Goal: Task Accomplishment & Management: Complete application form

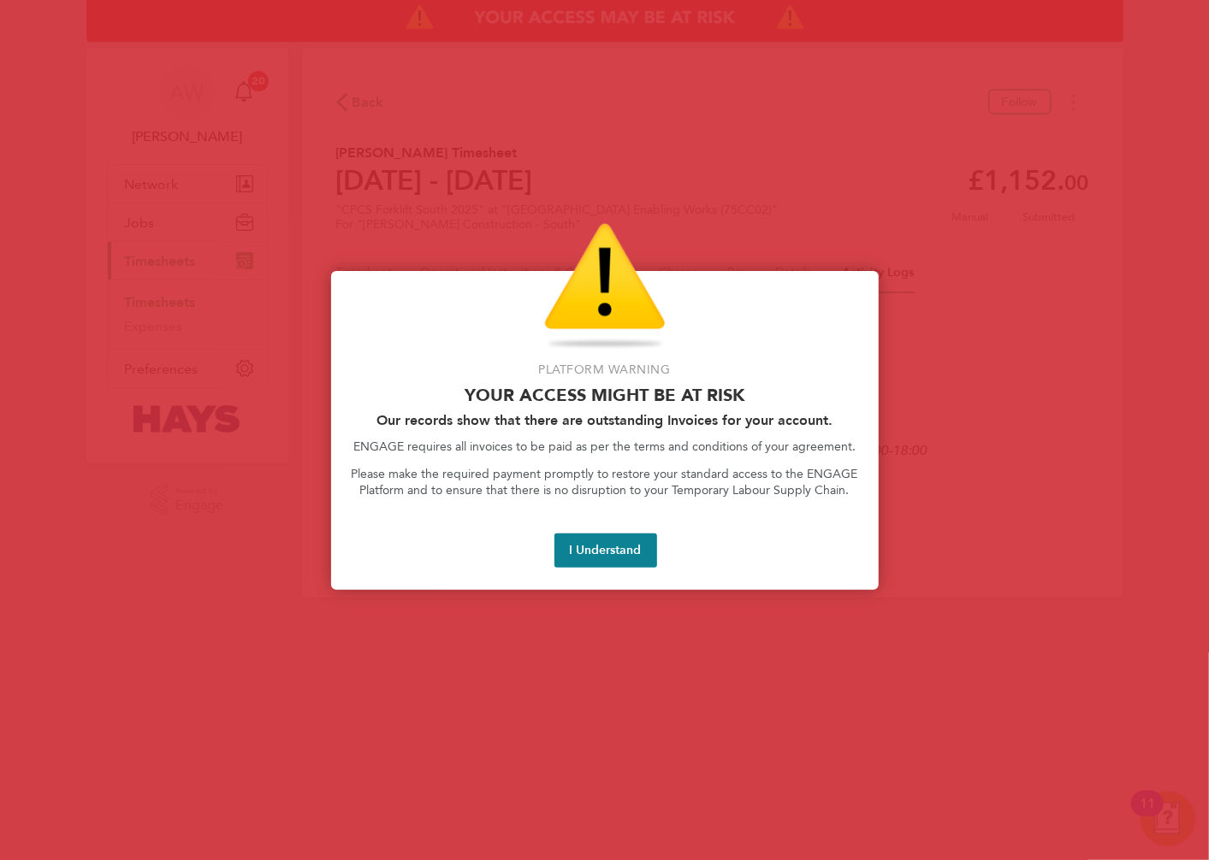
drag, startPoint x: 588, startPoint y: 554, endPoint x: 452, endPoint y: 488, distance: 151.1
click at [588, 554] on button "I Understand" at bounding box center [605, 551] width 103 height 34
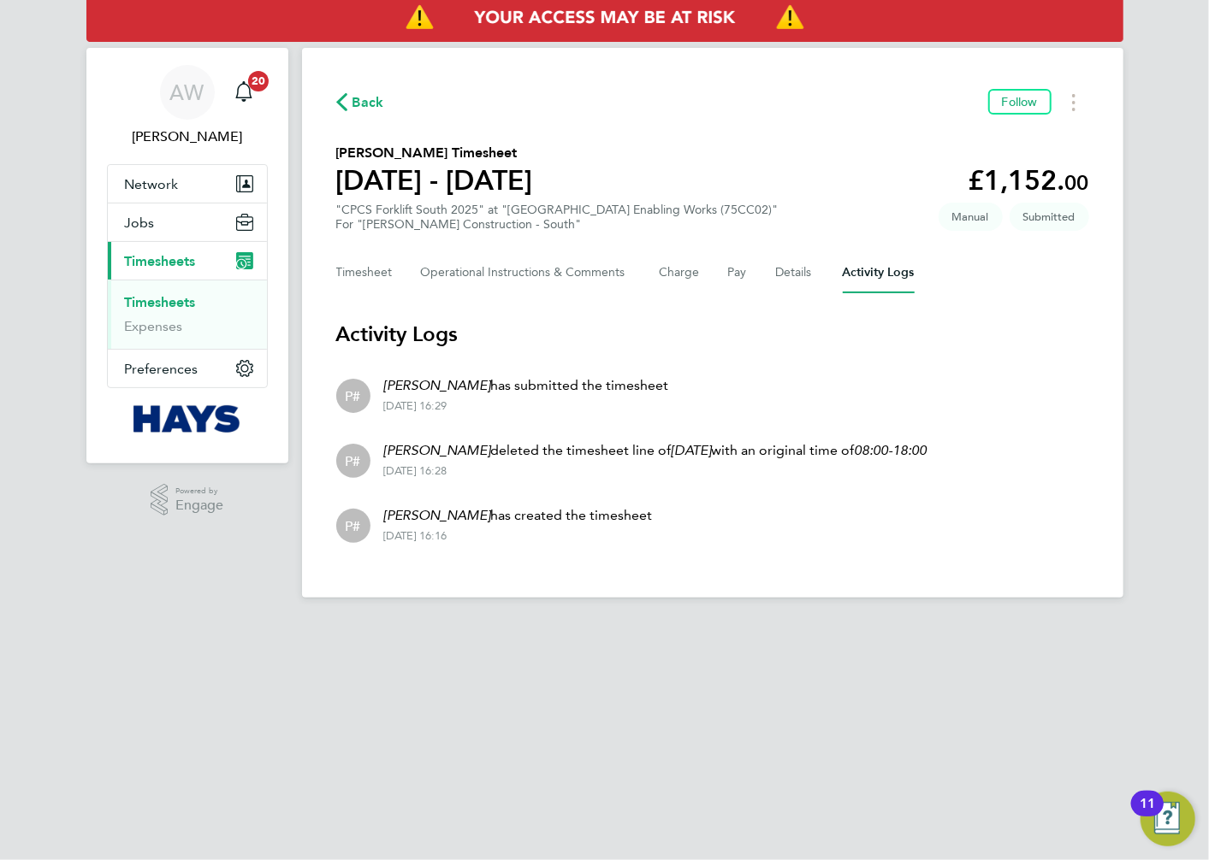
drag, startPoint x: 156, startPoint y: 300, endPoint x: 476, endPoint y: 289, distance: 321.0
click at [156, 300] on link "Timesheets" at bounding box center [160, 302] width 71 height 16
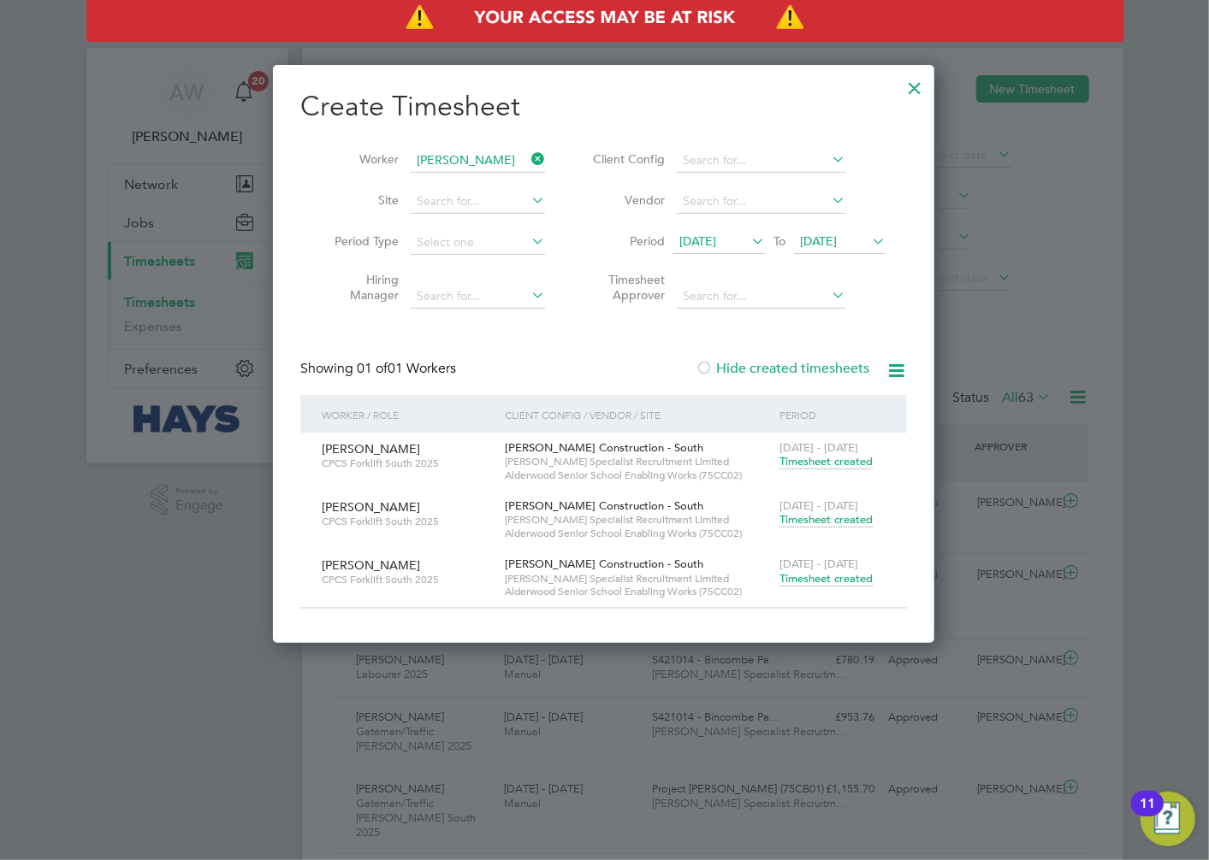
click at [528, 158] on icon at bounding box center [528, 159] width 0 height 24
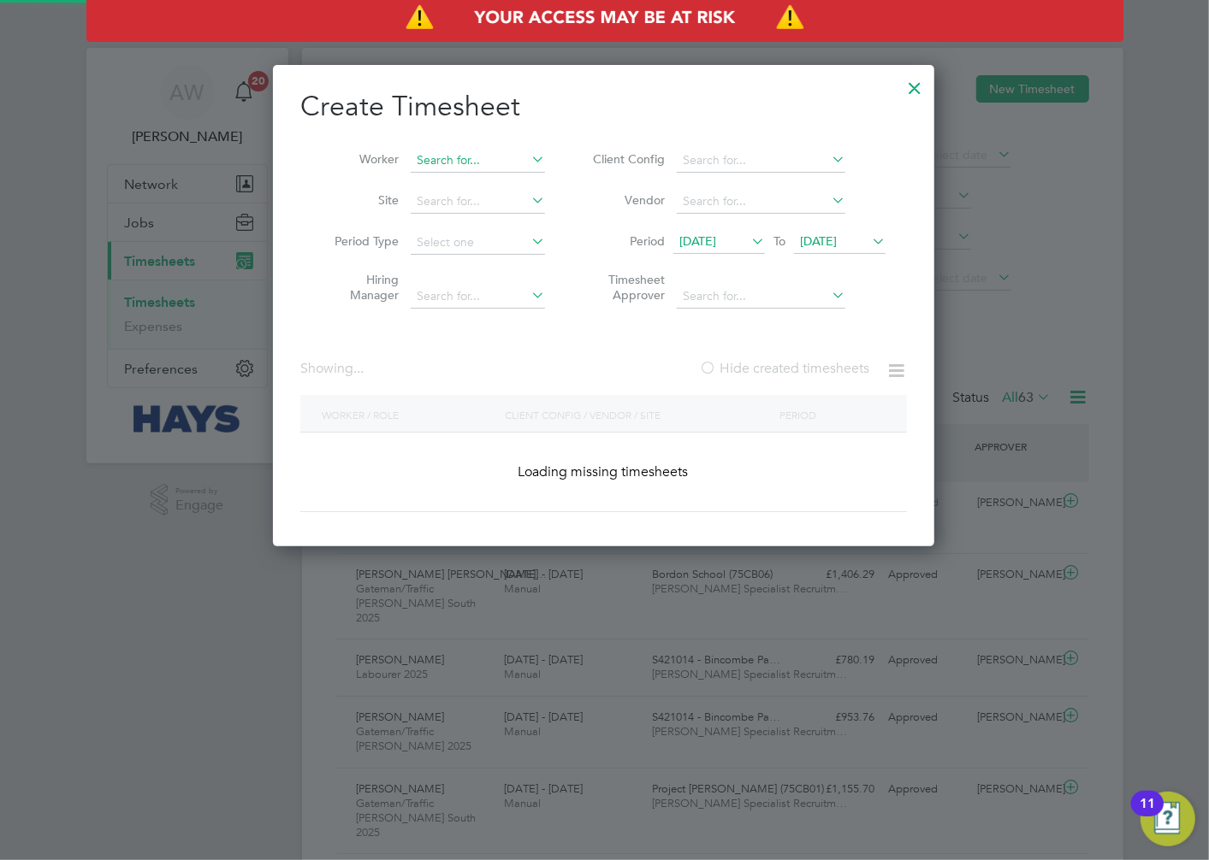
click at [496, 156] on input at bounding box center [478, 161] width 134 height 24
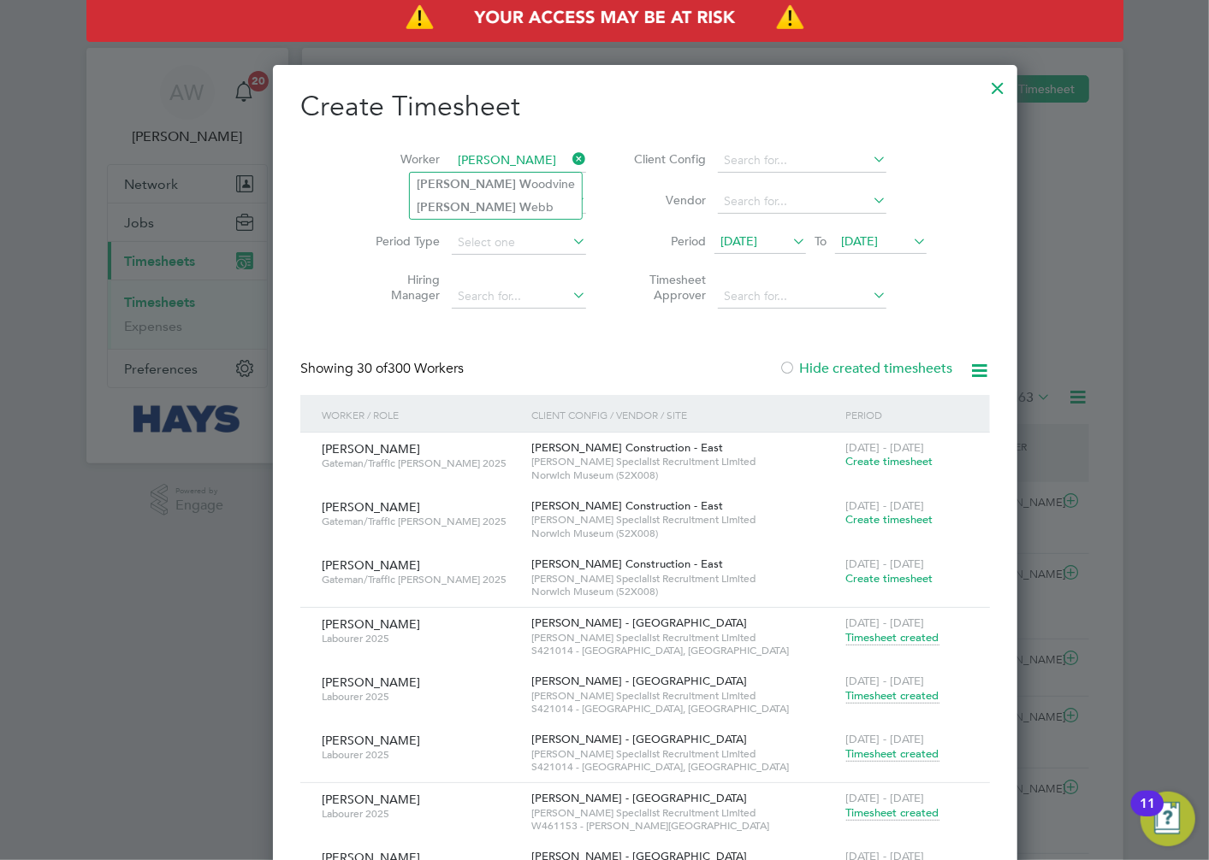
type input "[PERSON_NAME]"
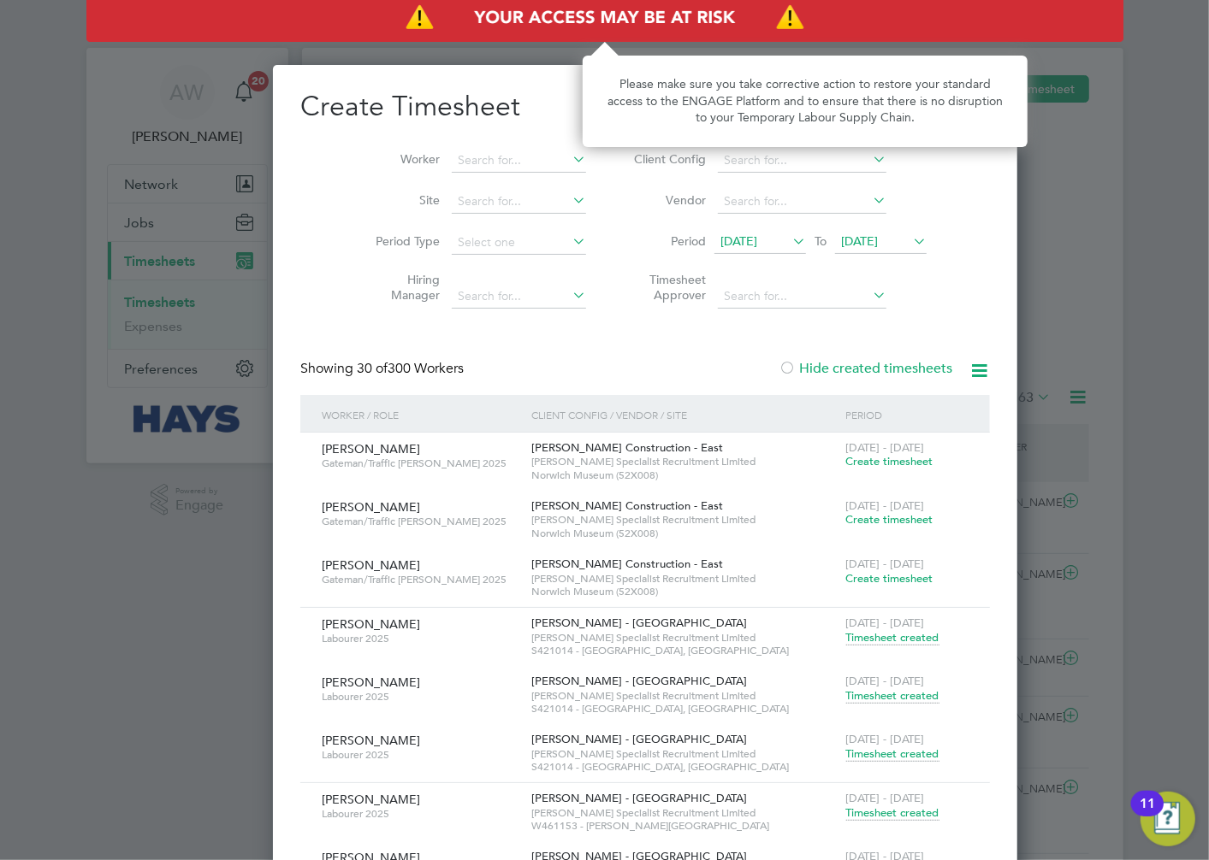
scroll to position [5599, 662]
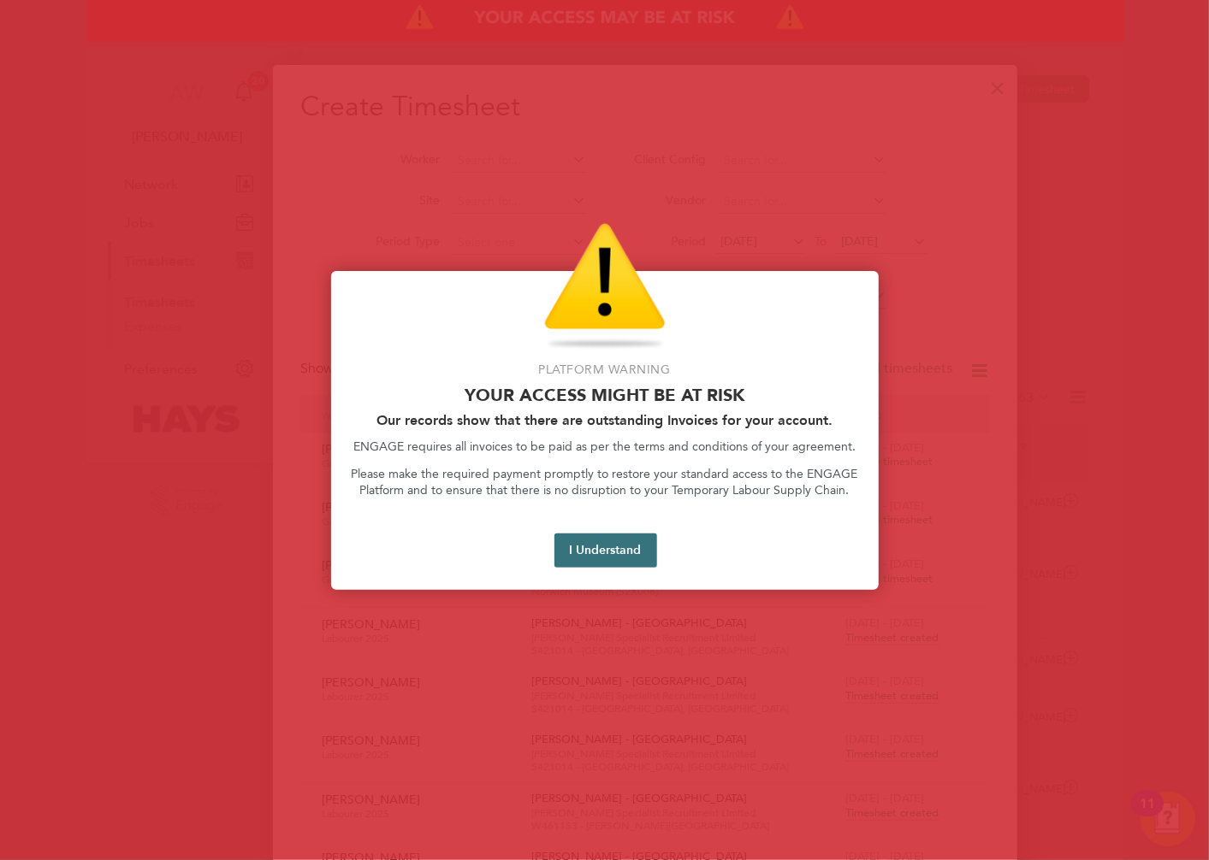
click at [591, 541] on button "I Understand" at bounding box center [605, 551] width 103 height 34
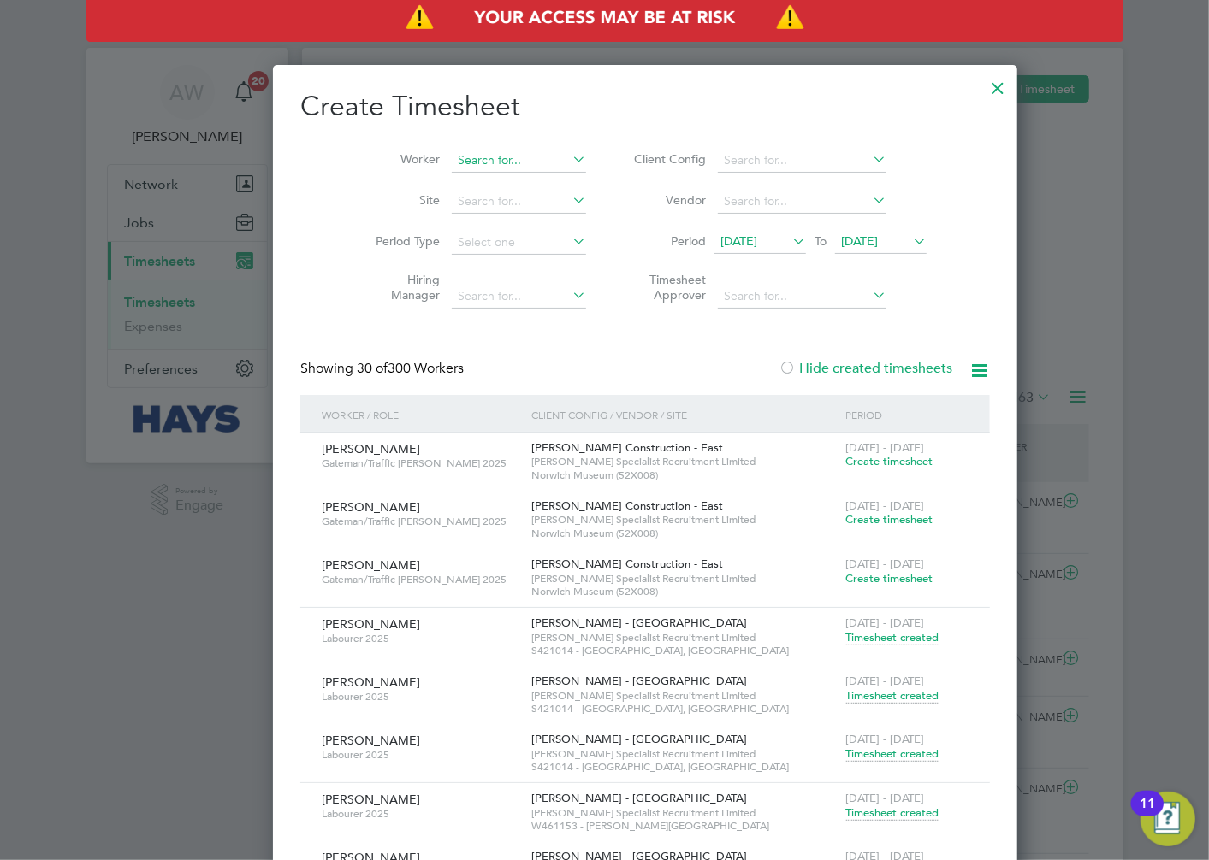
click at [488, 163] on input at bounding box center [519, 161] width 134 height 24
click at [498, 178] on li "[PERSON_NAME]" at bounding box center [486, 184] width 152 height 23
type input "[PERSON_NAME]"
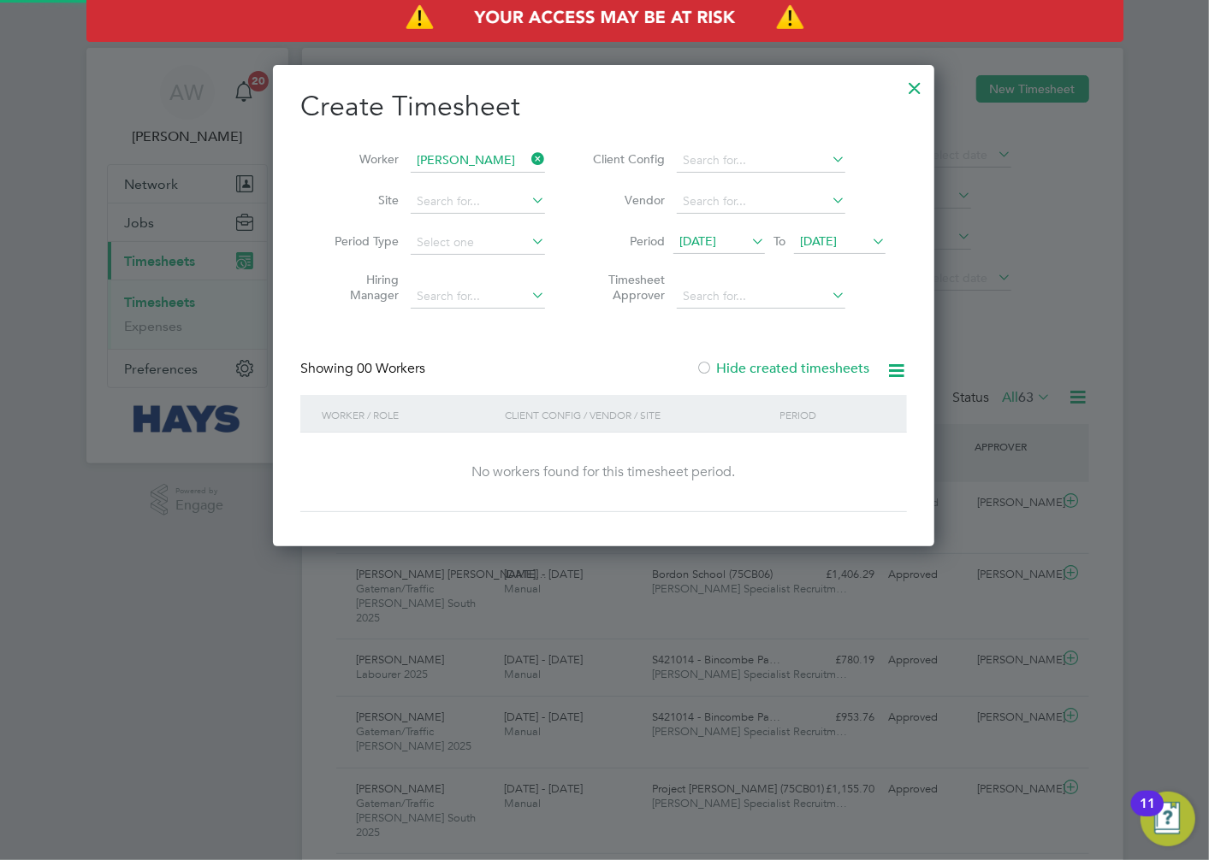
scroll to position [482, 662]
click at [837, 243] on span "[DATE]" at bounding box center [818, 241] width 37 height 15
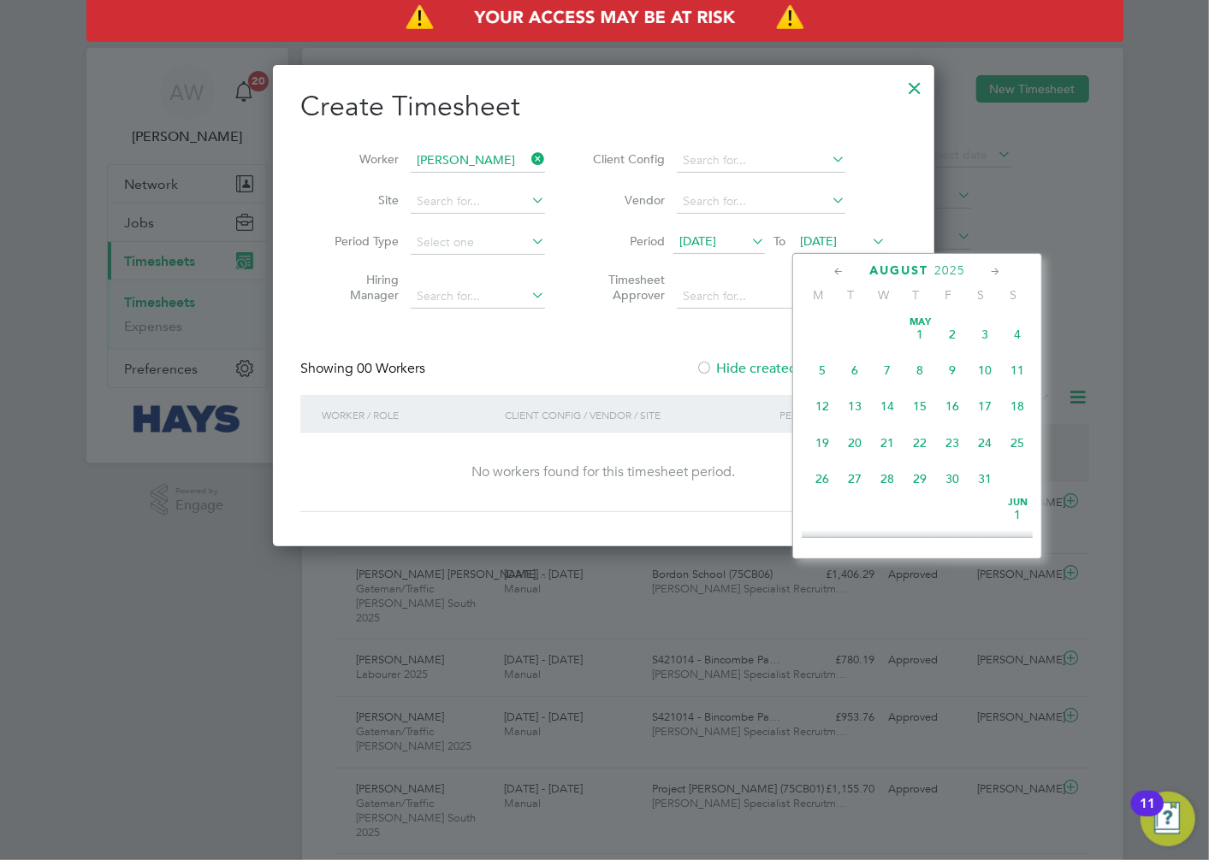
scroll to position [659, 0]
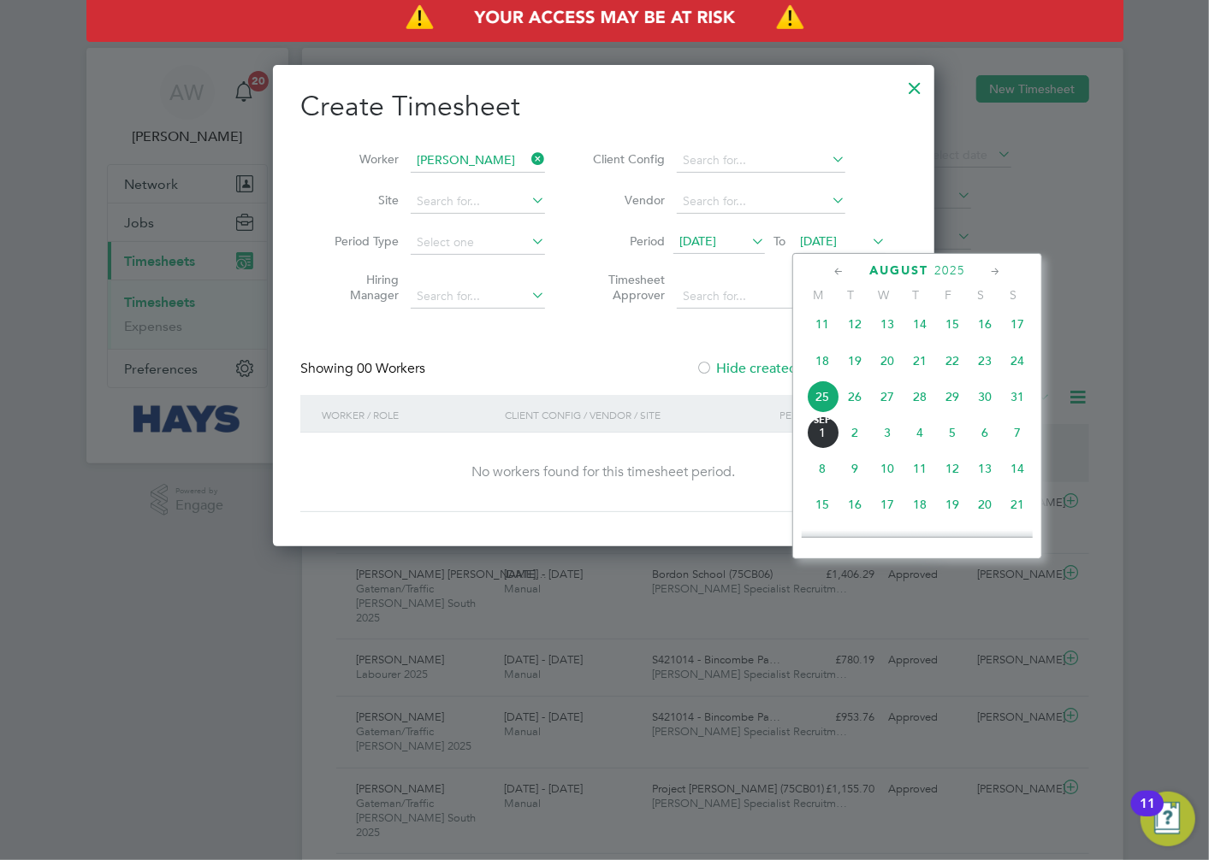
click at [827, 404] on span "25" at bounding box center [822, 397] width 33 height 33
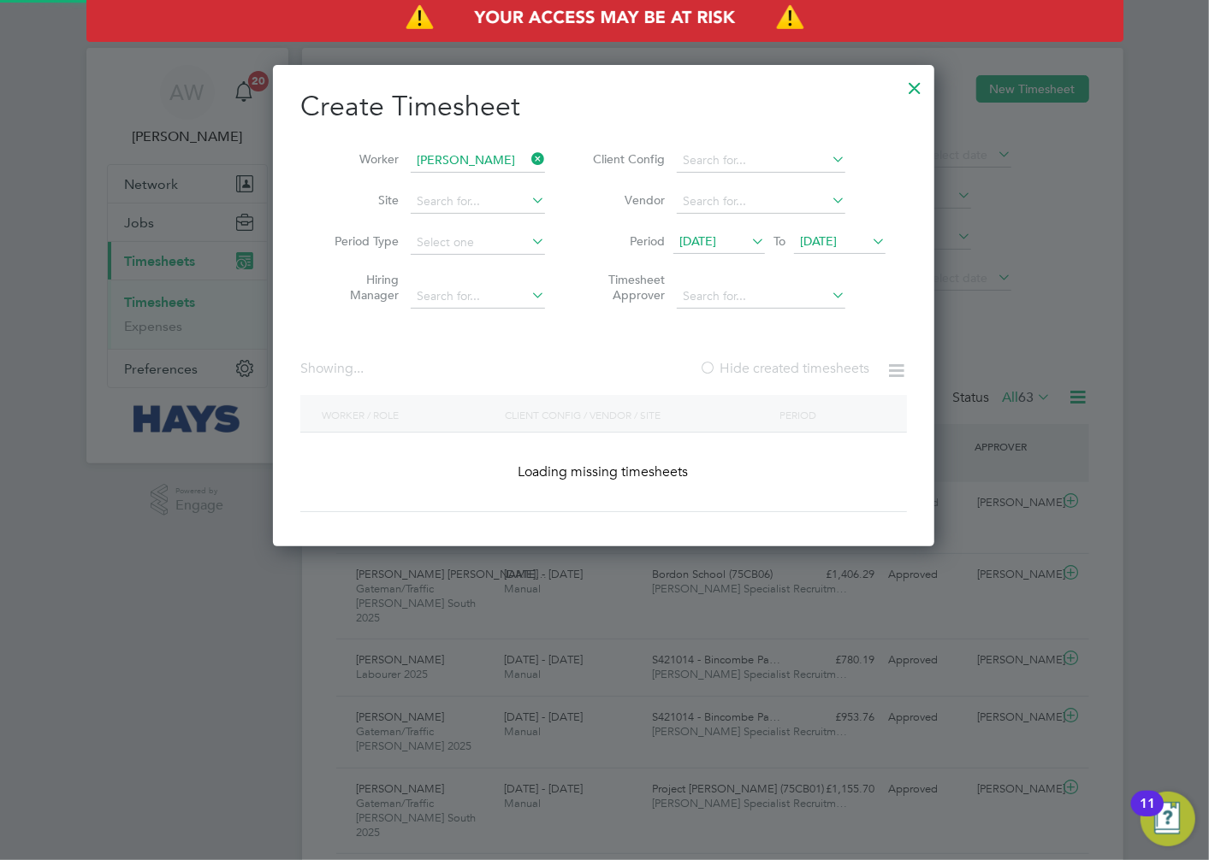
scroll to position [482, 662]
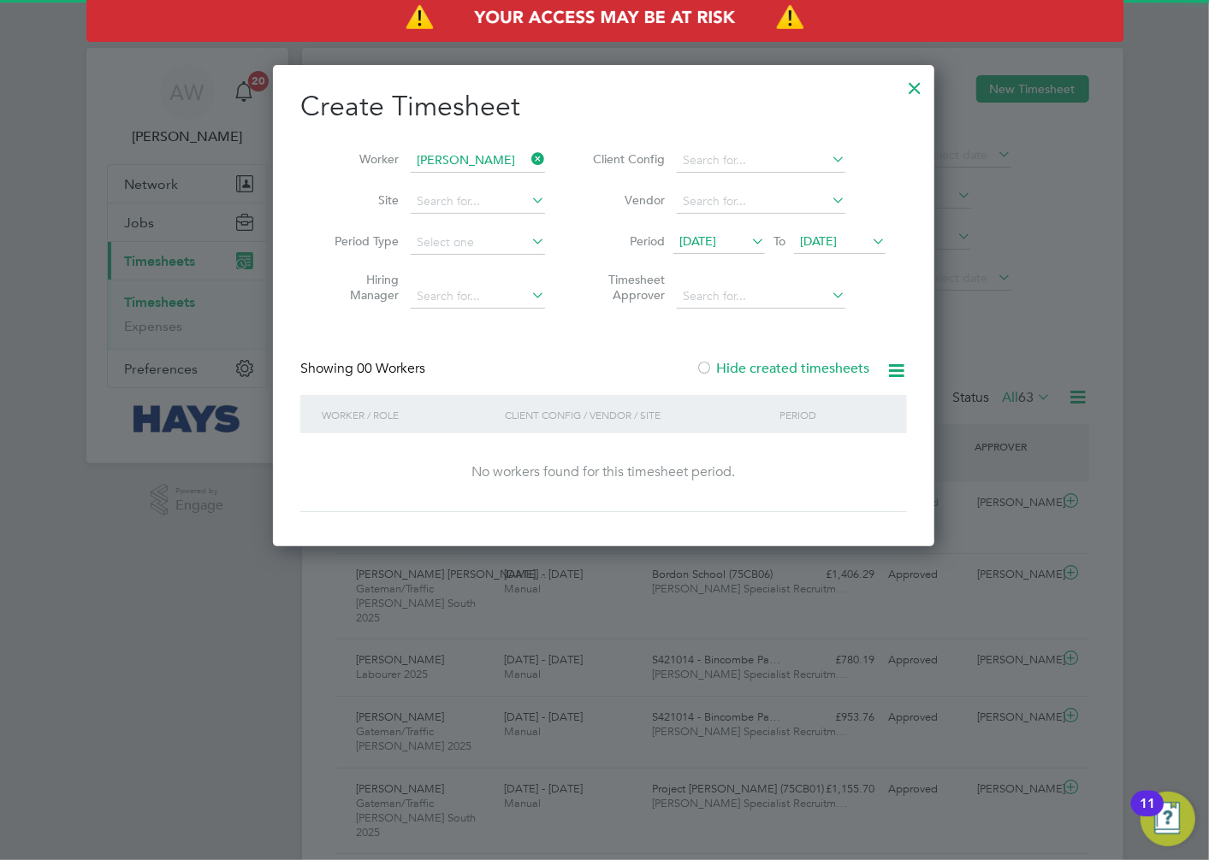
click at [716, 238] on span "[DATE]" at bounding box center [697, 241] width 37 height 15
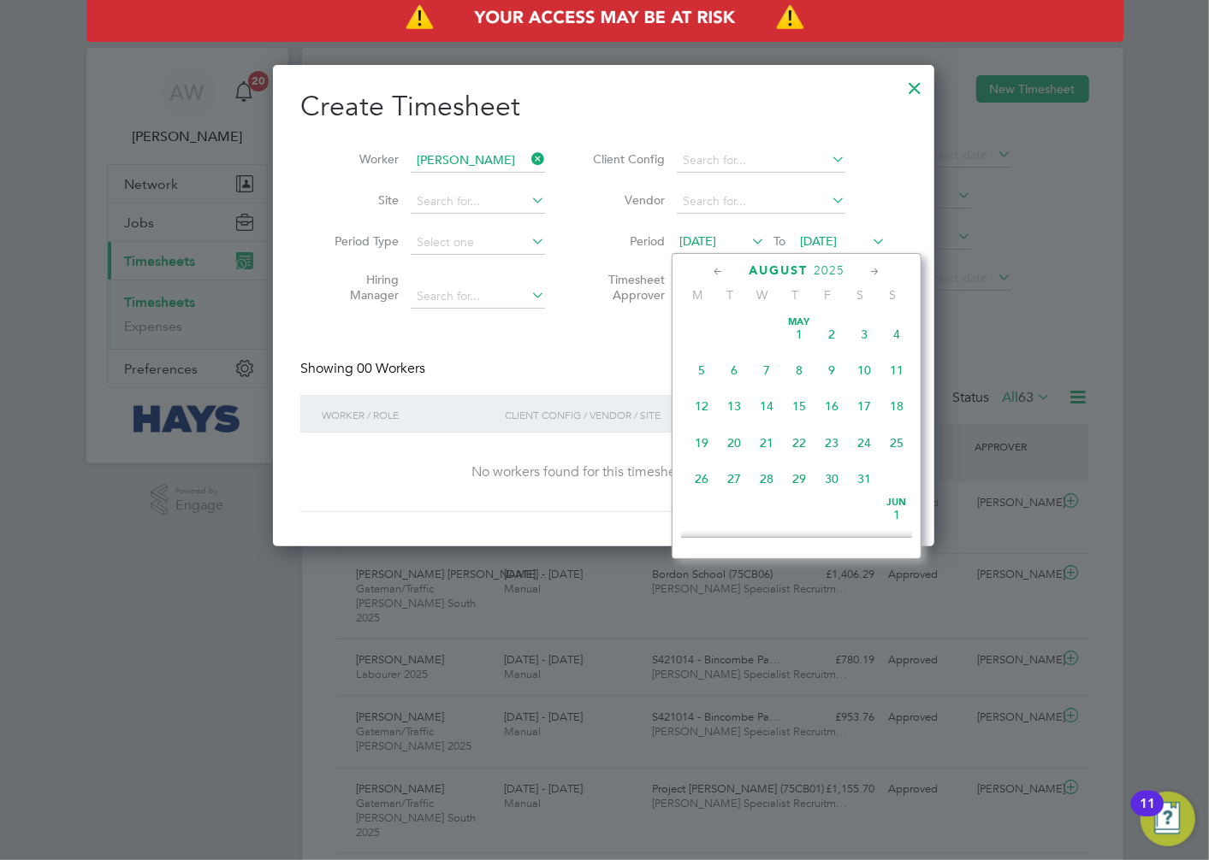
scroll to position [586, 0]
click at [839, 405] on span "15" at bounding box center [831, 397] width 33 height 33
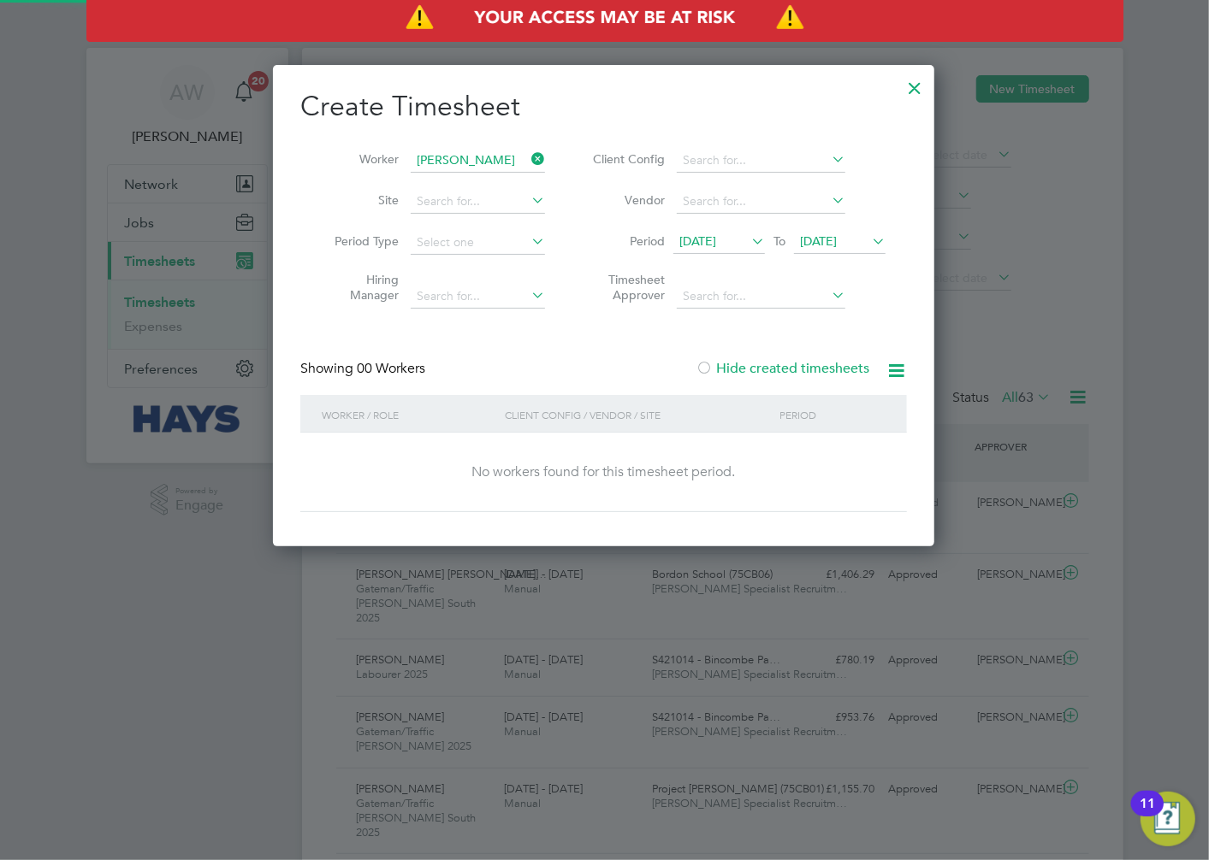
scroll to position [482, 662]
click at [841, 251] on span "[DATE]" at bounding box center [840, 242] width 92 height 23
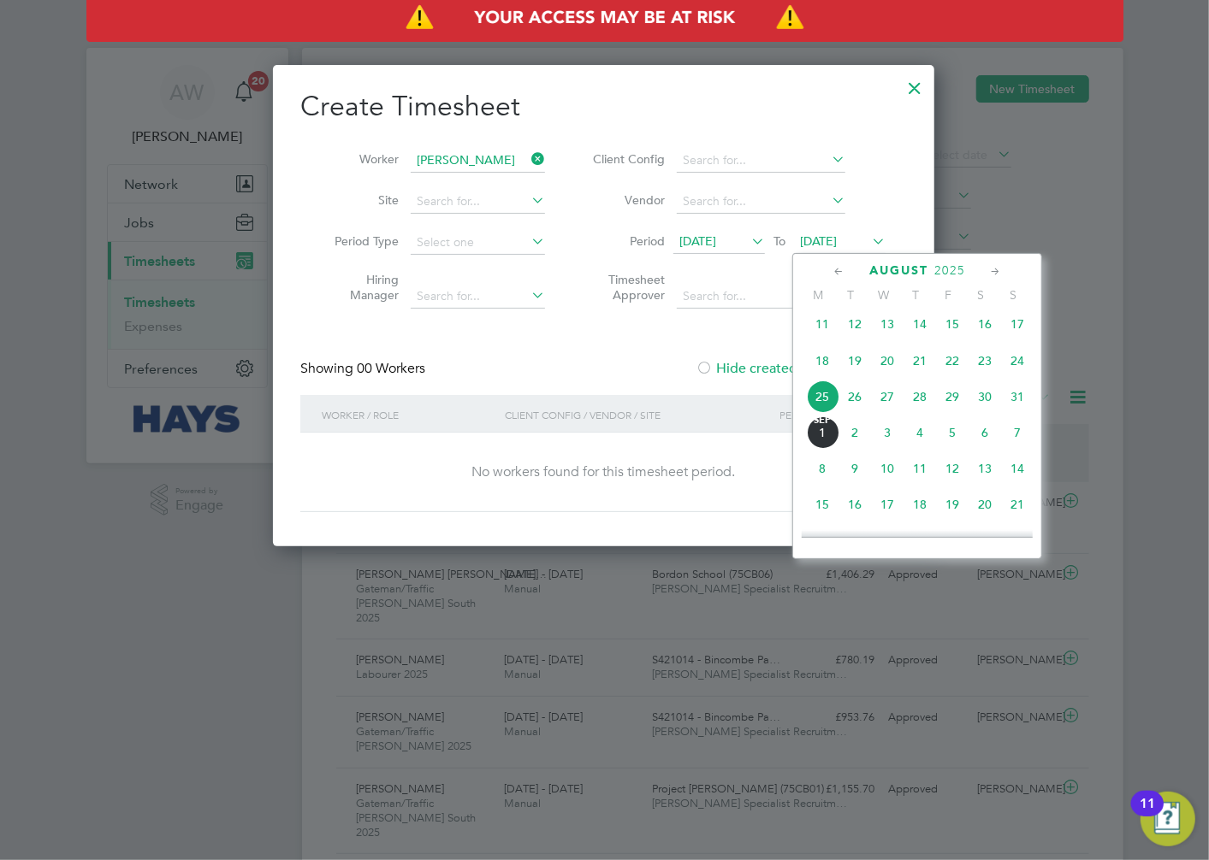
click at [955, 406] on span "29" at bounding box center [952, 397] width 33 height 33
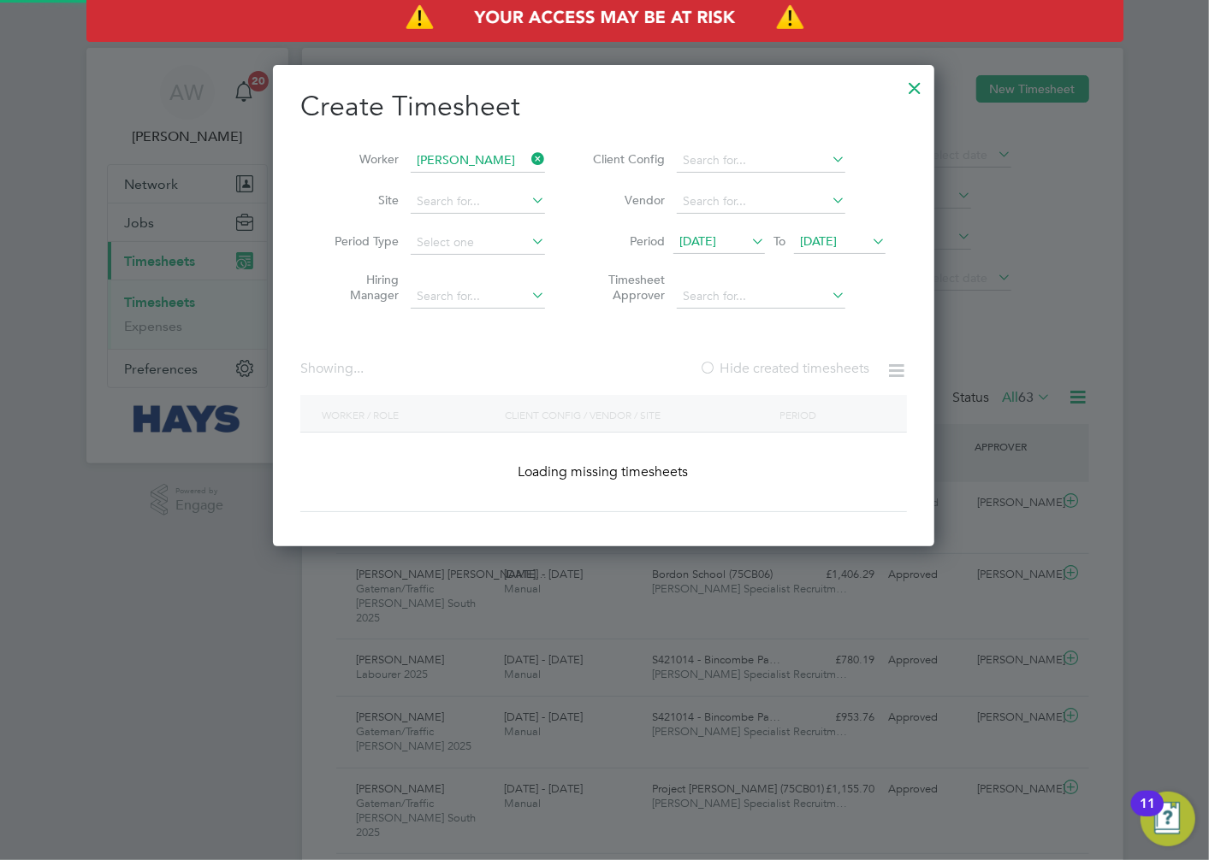
scroll to position [462, 662]
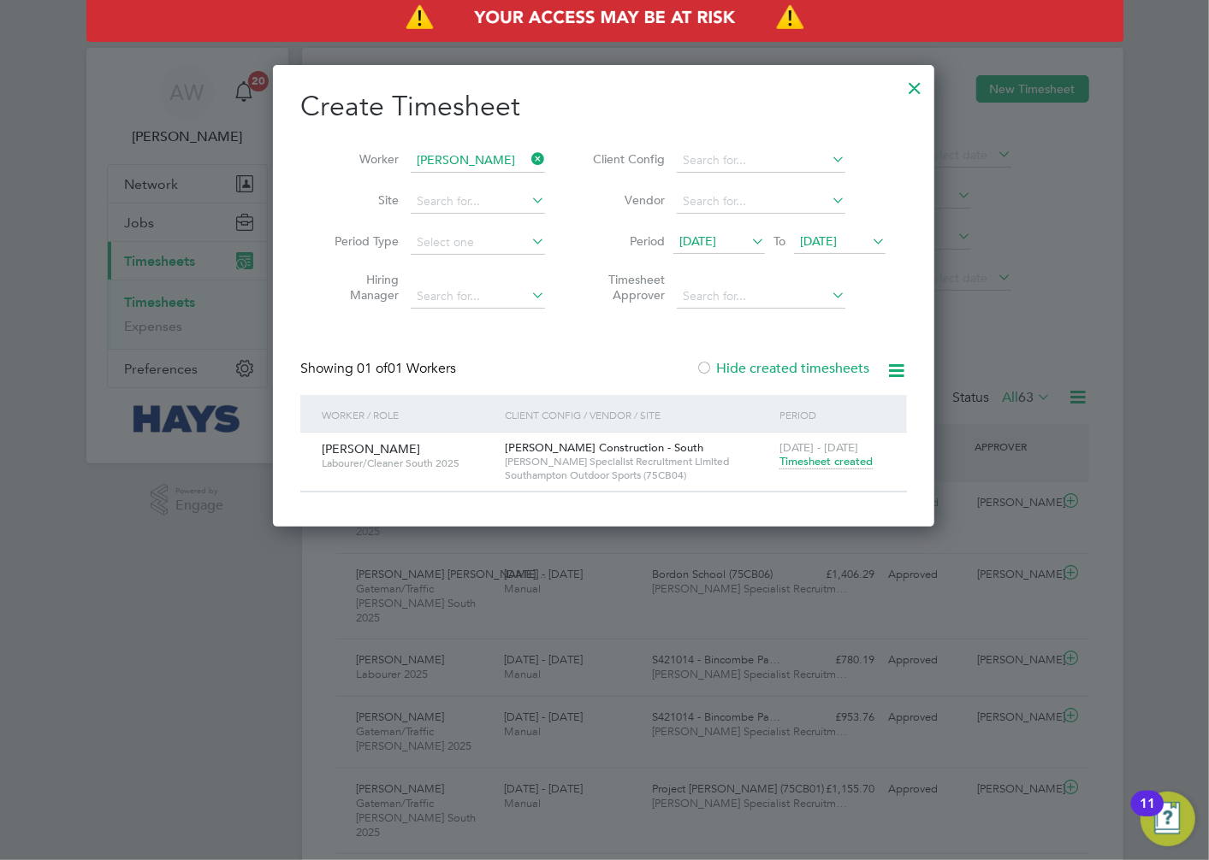
click at [828, 465] on span "Timesheet created" at bounding box center [825, 461] width 93 height 15
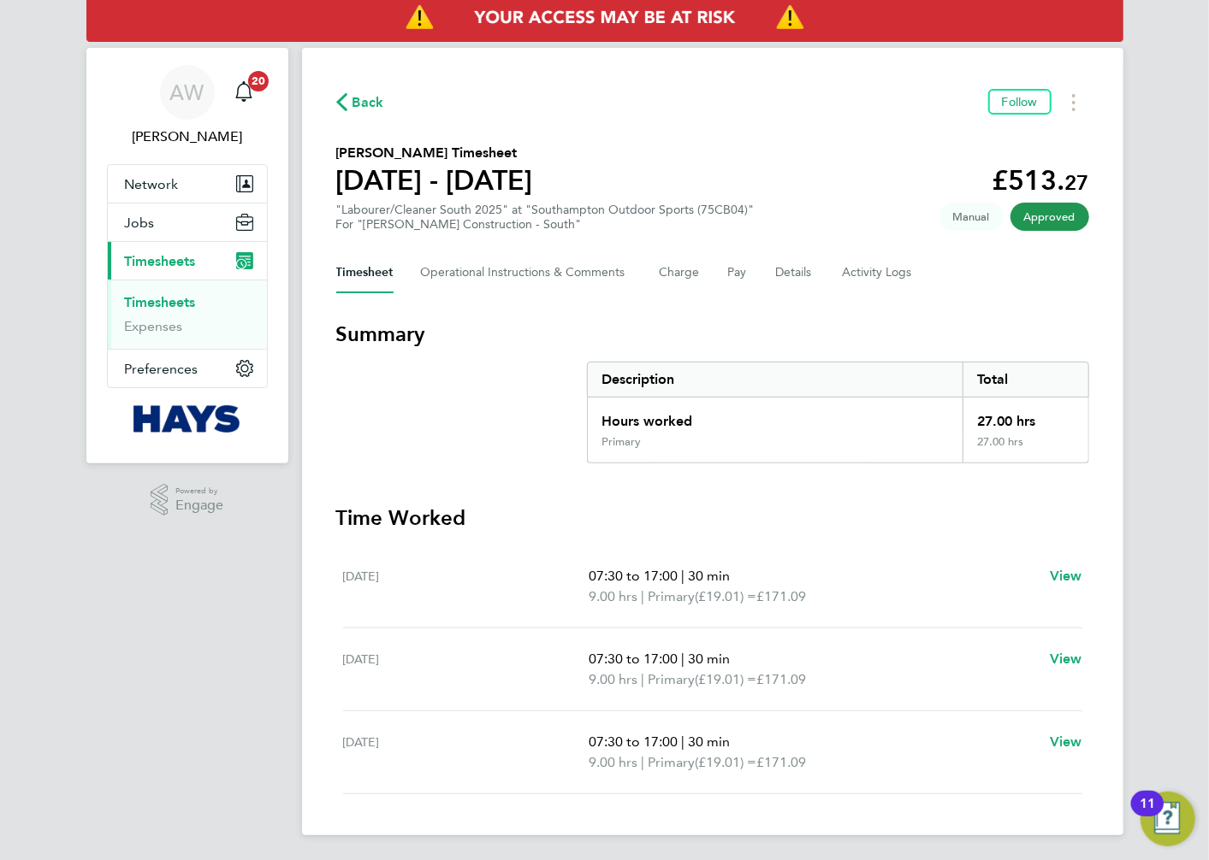
click at [474, 412] on section "Summary Description Total Hours worked 27.00 hrs Primary 27.00 hrs" at bounding box center [712, 392] width 753 height 143
click at [873, 269] on Logs-tab "Activity Logs" at bounding box center [879, 272] width 72 height 41
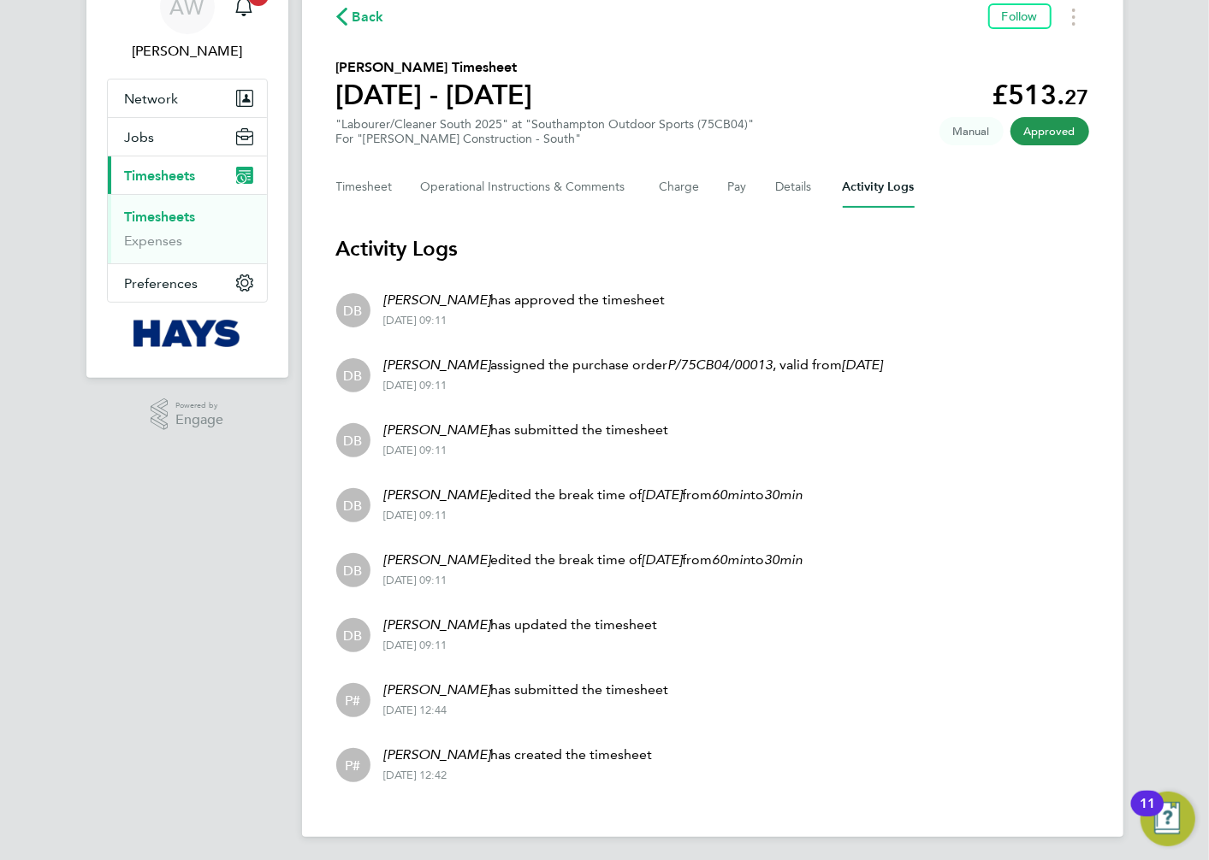
scroll to position [86, 0]
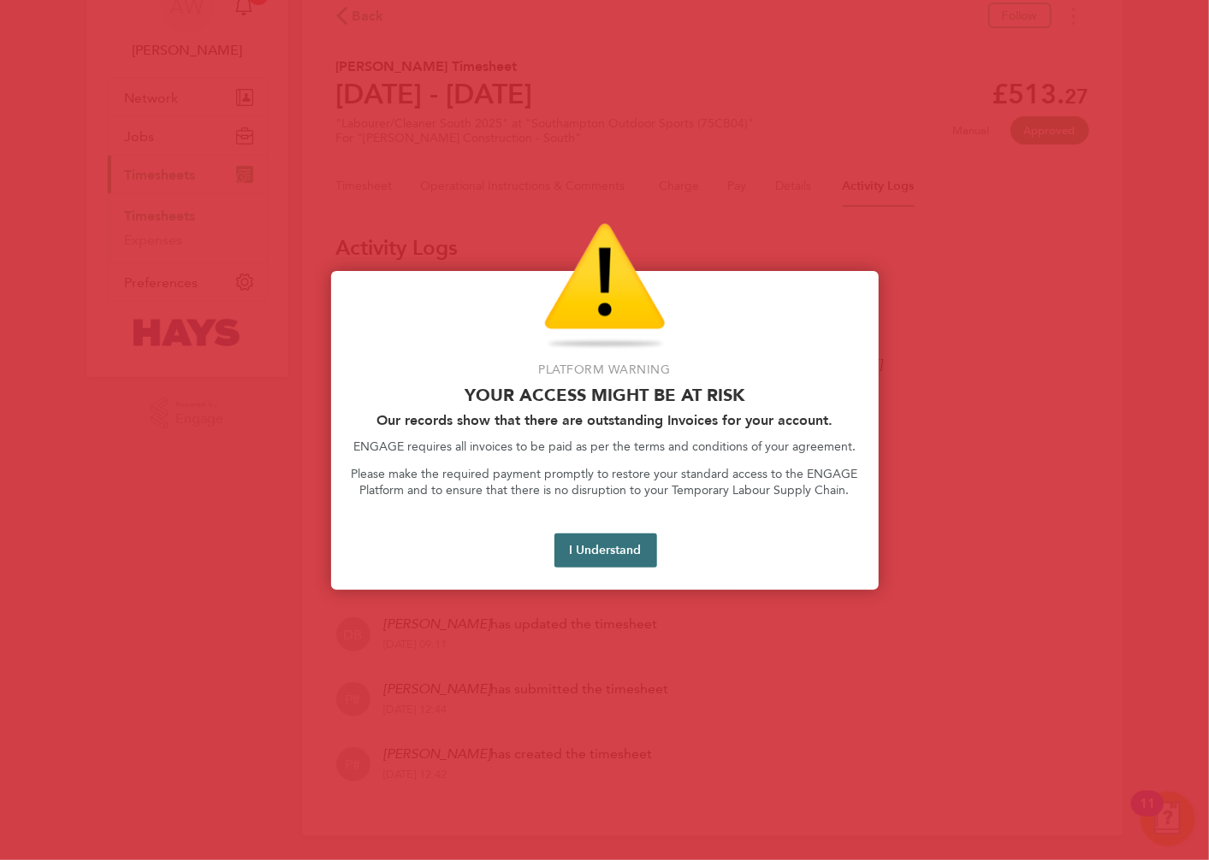
click at [573, 548] on button "I Understand" at bounding box center [605, 551] width 103 height 34
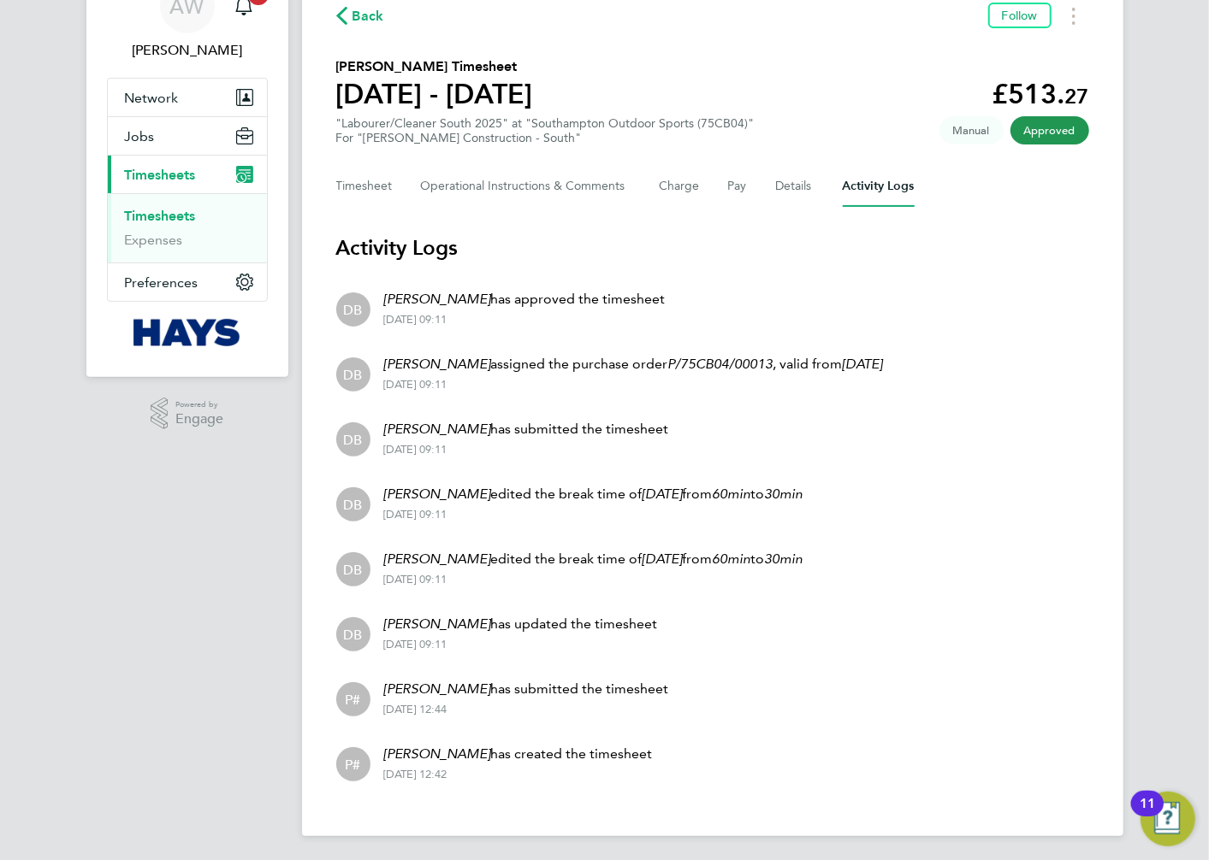
click at [169, 216] on link "Timesheets" at bounding box center [160, 216] width 71 height 16
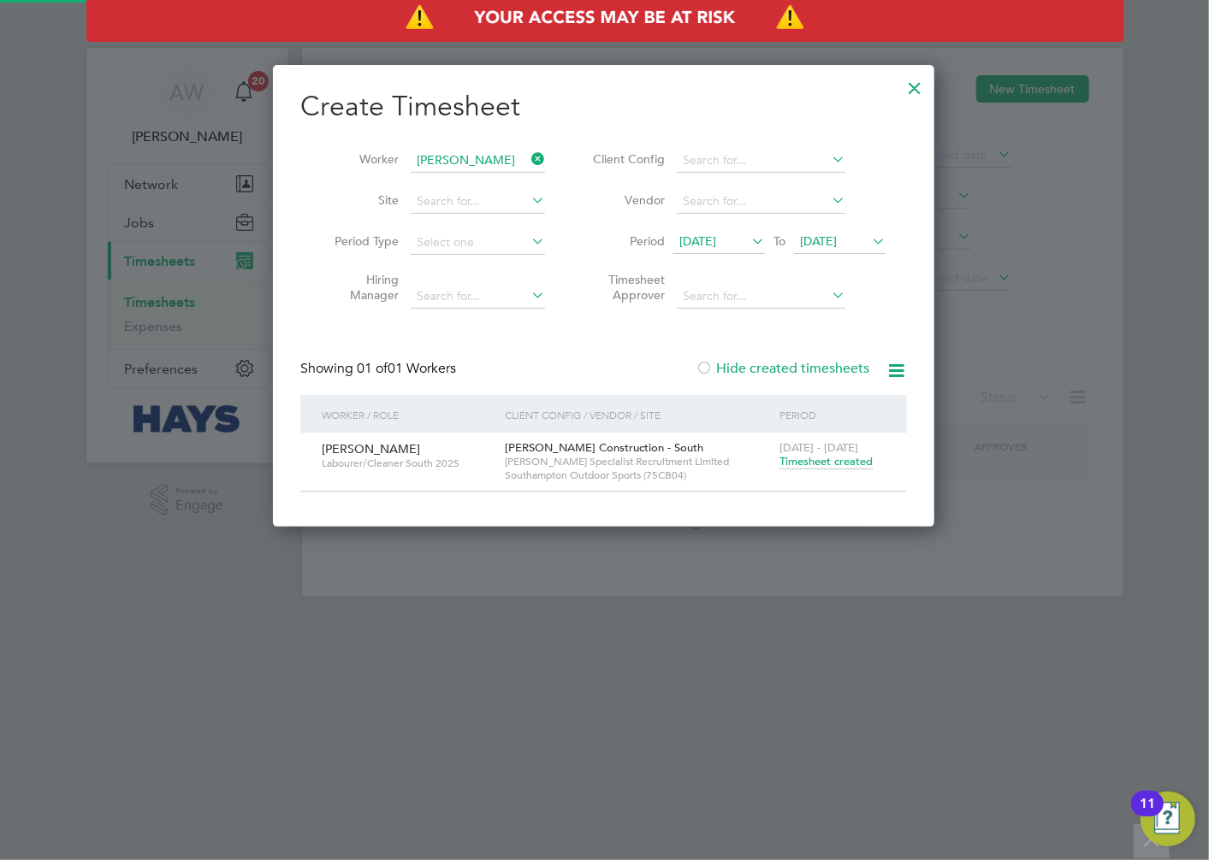
scroll to position [462, 662]
click at [528, 157] on icon at bounding box center [528, 159] width 0 height 24
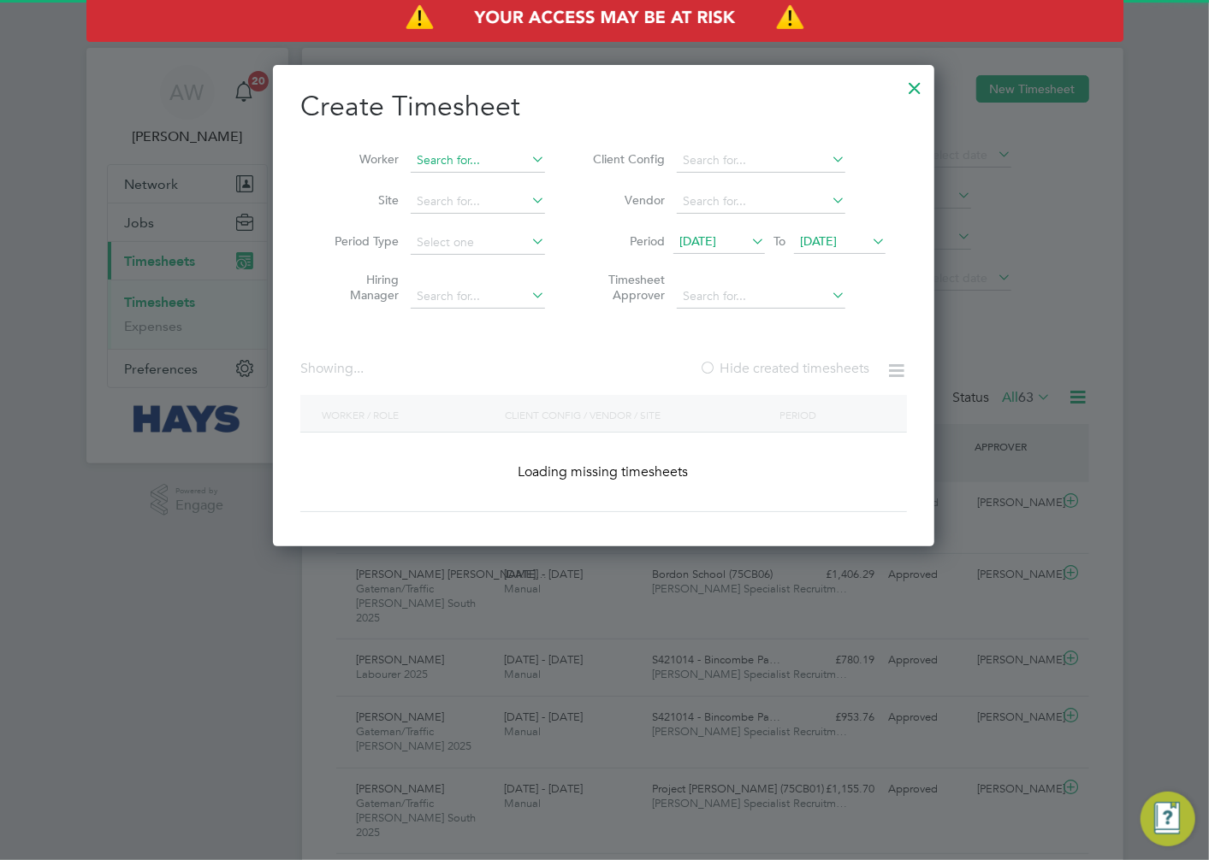
click at [498, 154] on input at bounding box center [478, 161] width 134 height 24
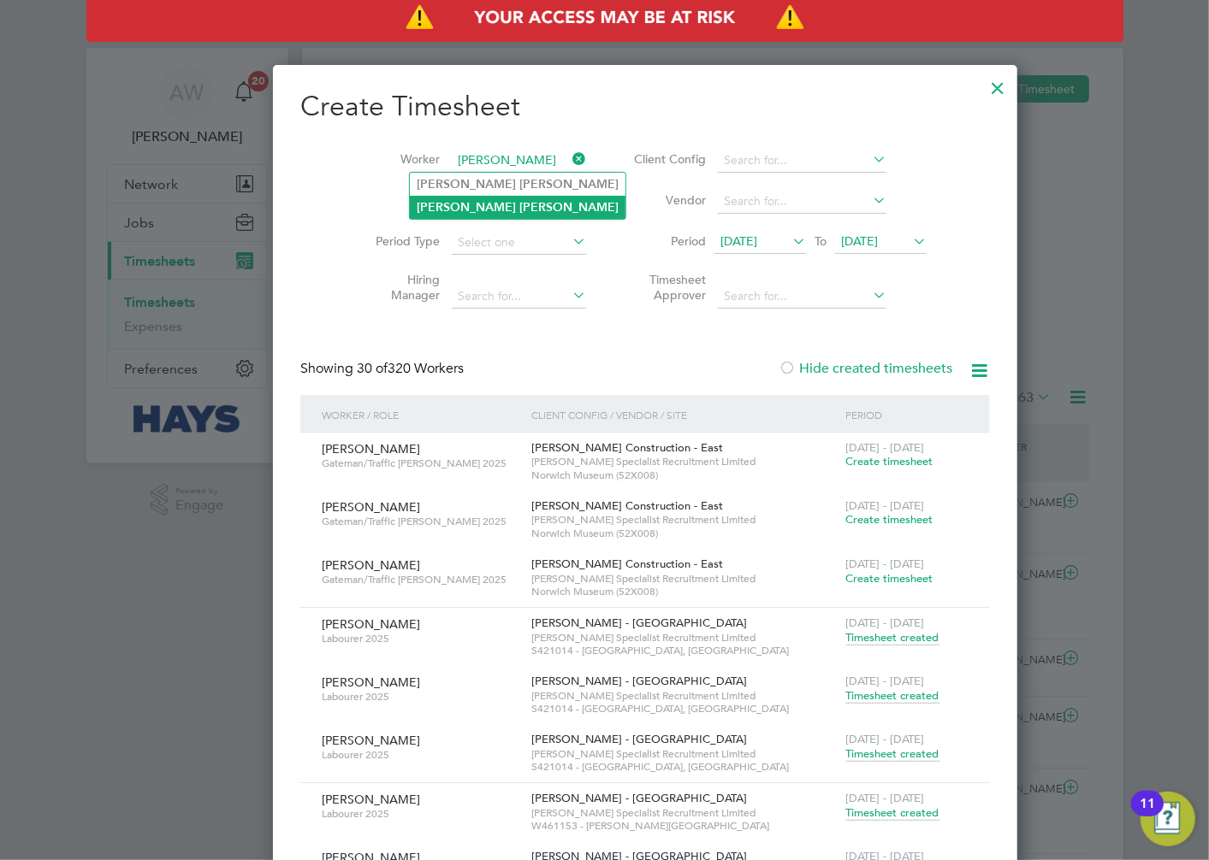
click at [519, 209] on b "[PERSON_NAME]" at bounding box center [568, 207] width 99 height 15
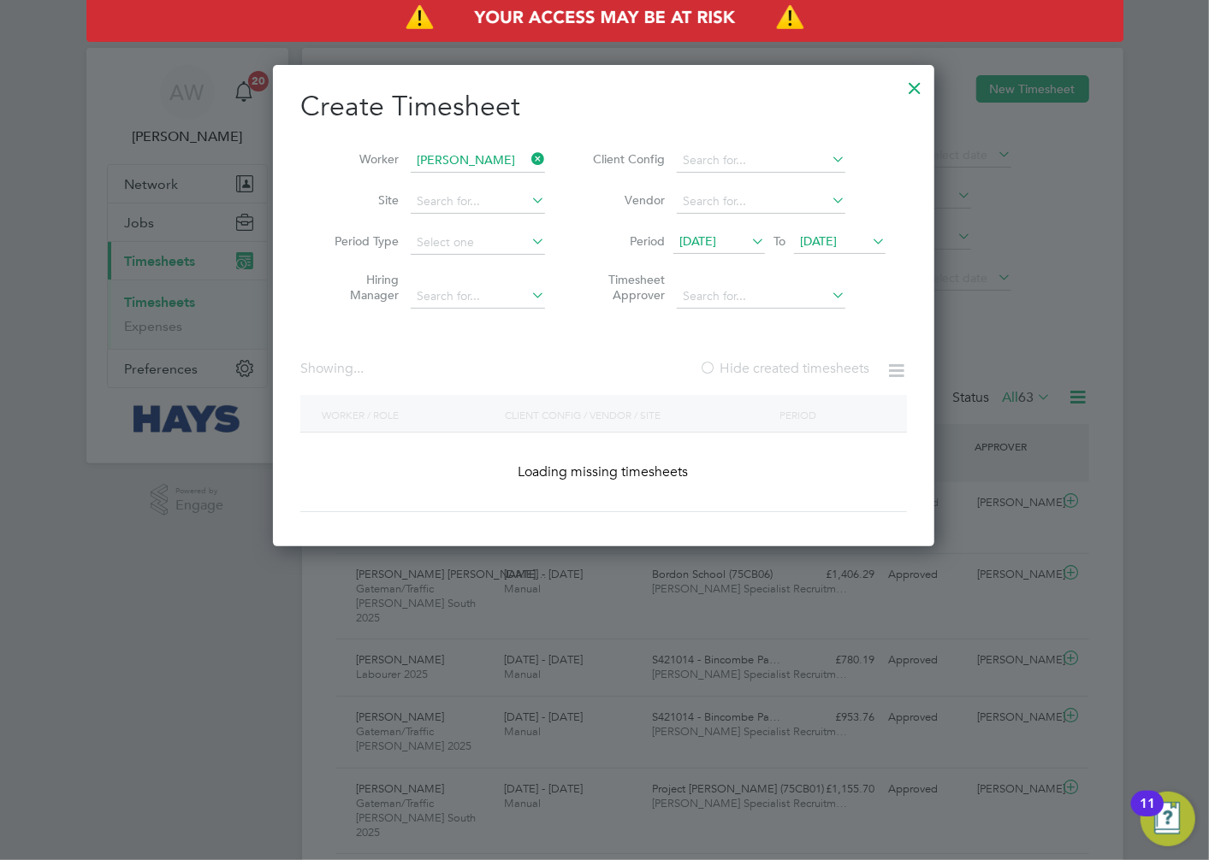
type input "[PERSON_NAME]"
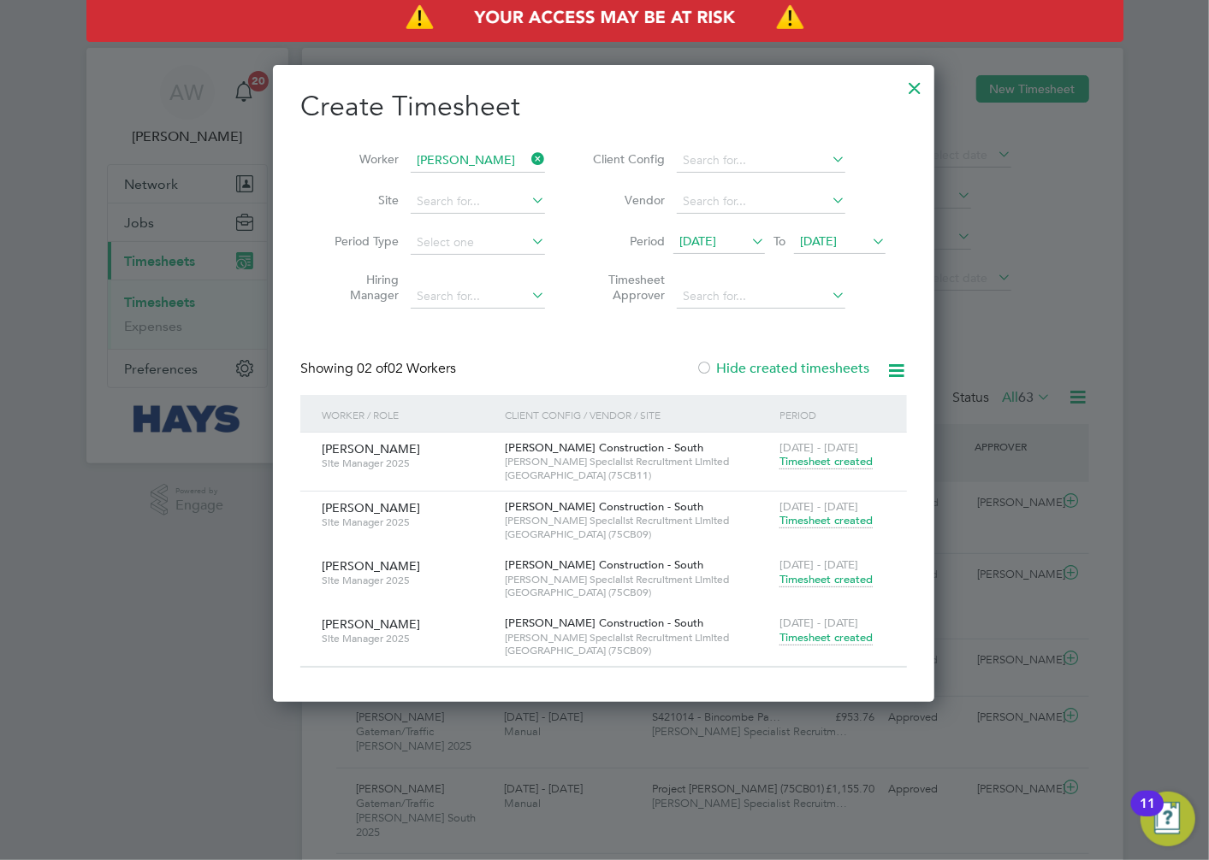
click at [806, 523] on span "Timesheet created" at bounding box center [825, 520] width 93 height 15
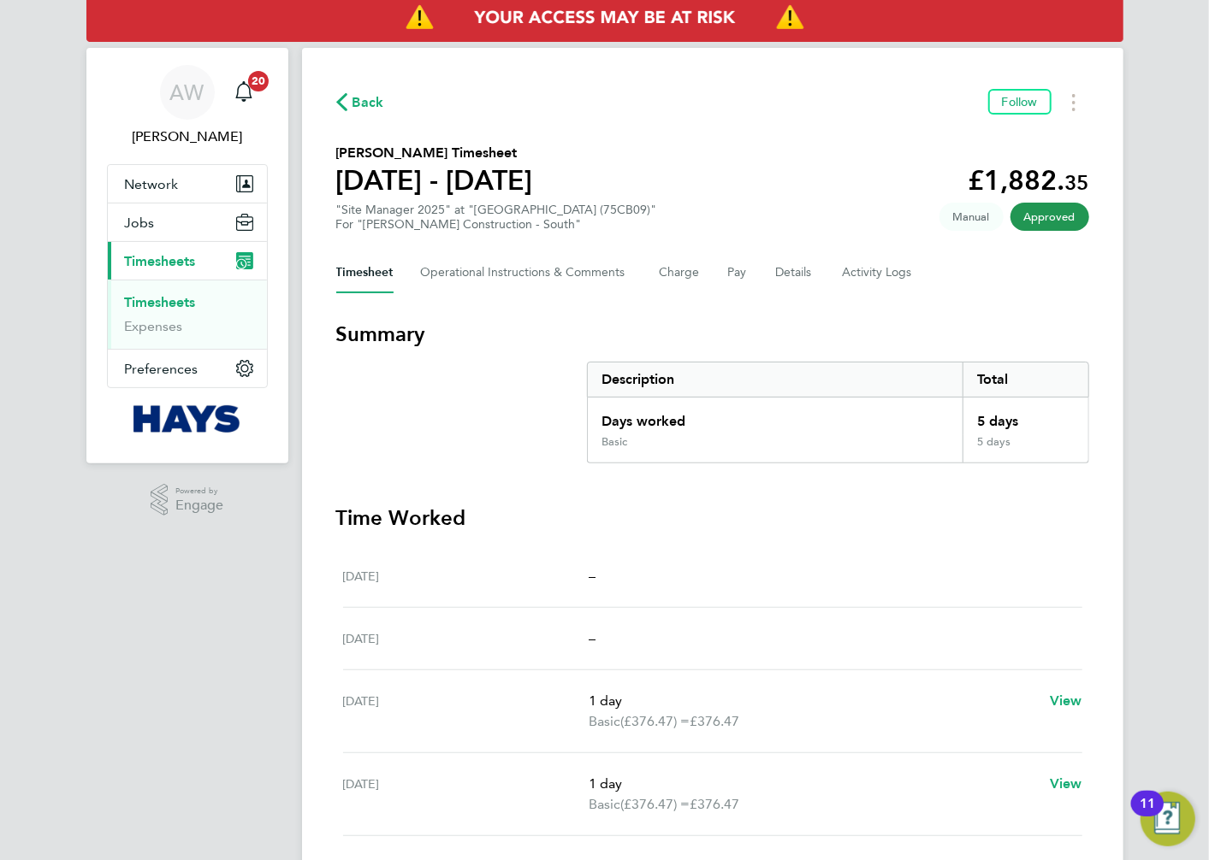
click at [506, 361] on section "Summary Description Total Days worked 5 days Basic 5 days" at bounding box center [712, 392] width 753 height 143
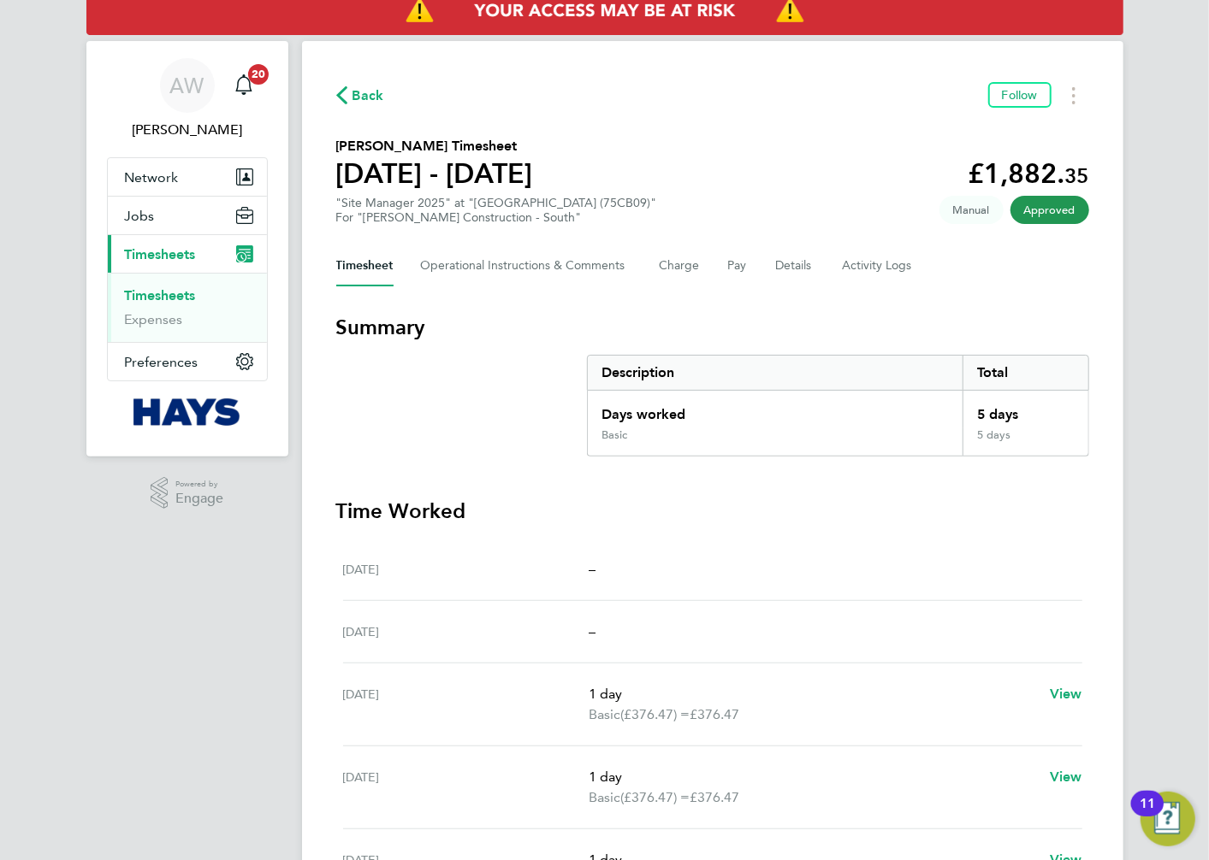
scroll to position [6, 0]
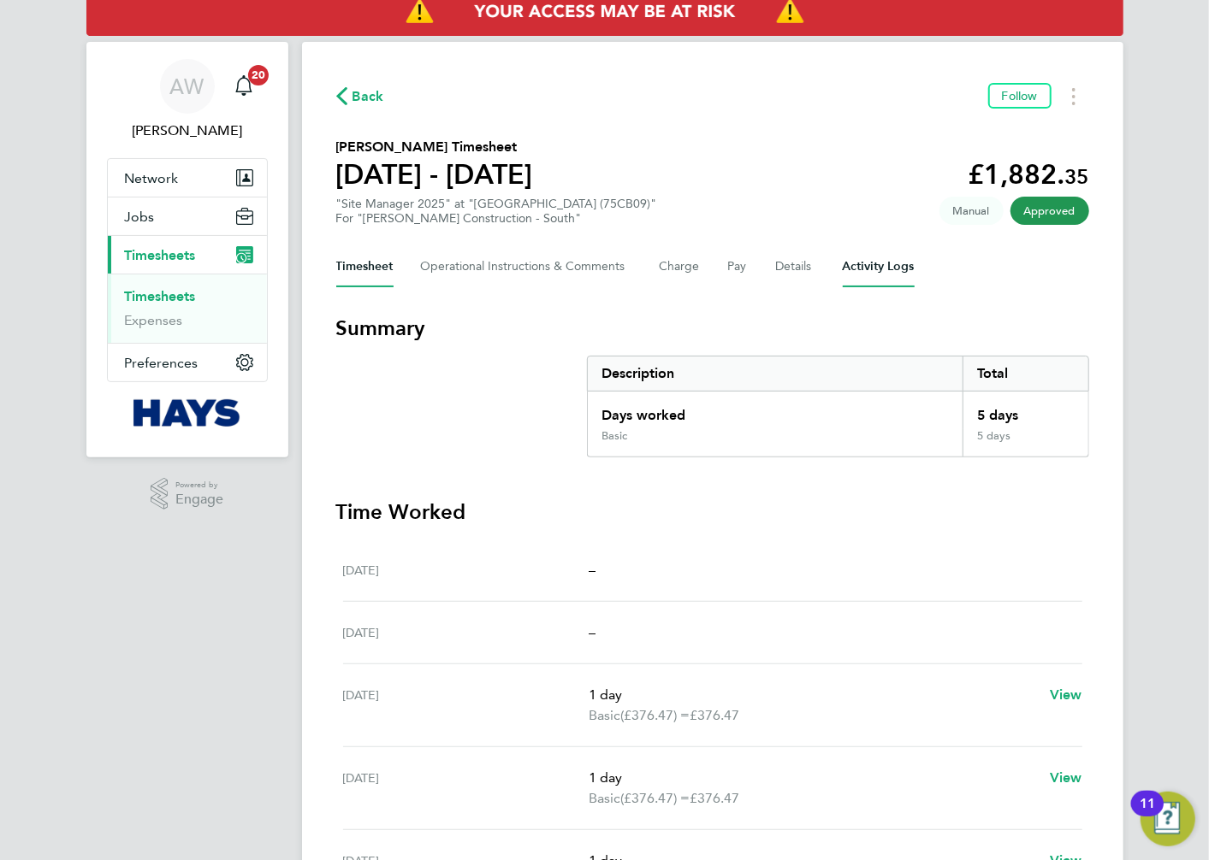
click at [855, 263] on Logs-tab "Activity Logs" at bounding box center [879, 266] width 72 height 41
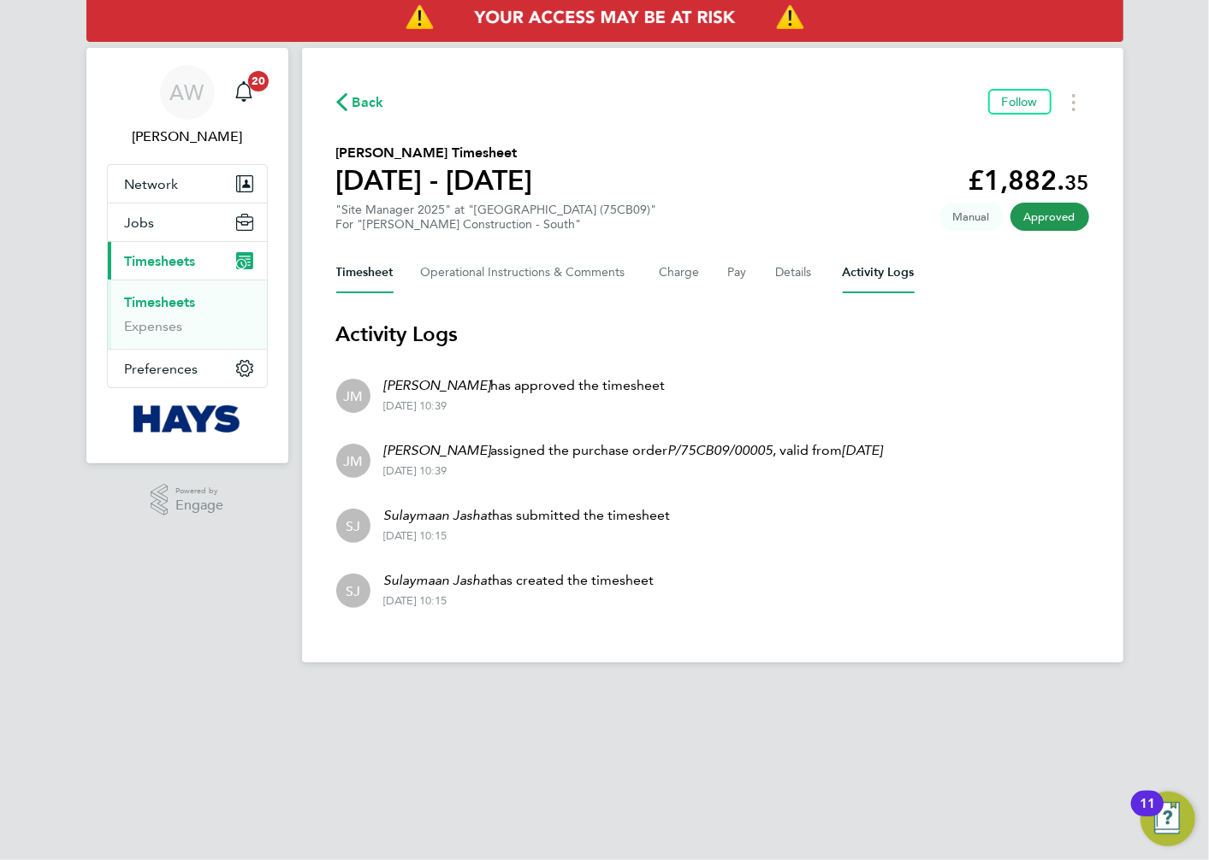
click at [375, 271] on button "Timesheet" at bounding box center [364, 272] width 57 height 41
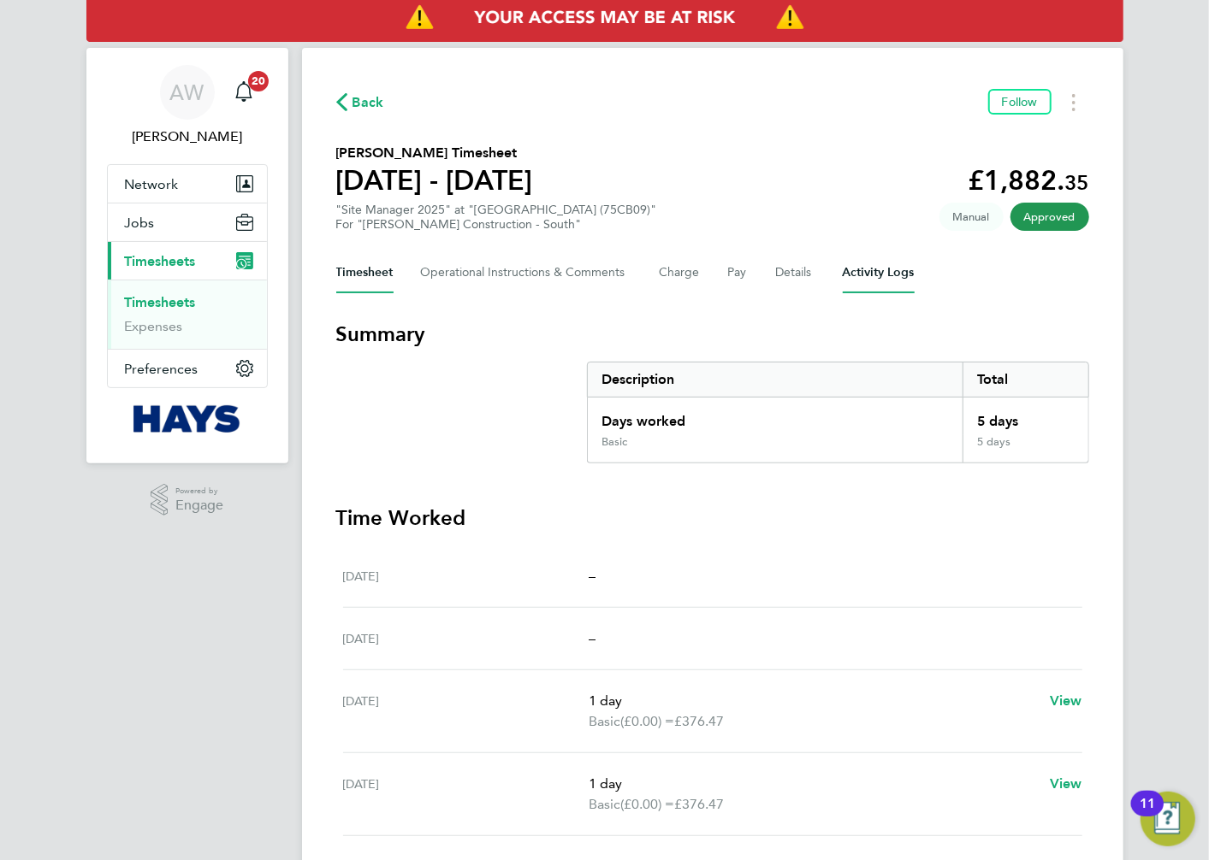
click at [886, 268] on Logs-tab "Activity Logs" at bounding box center [879, 272] width 72 height 41
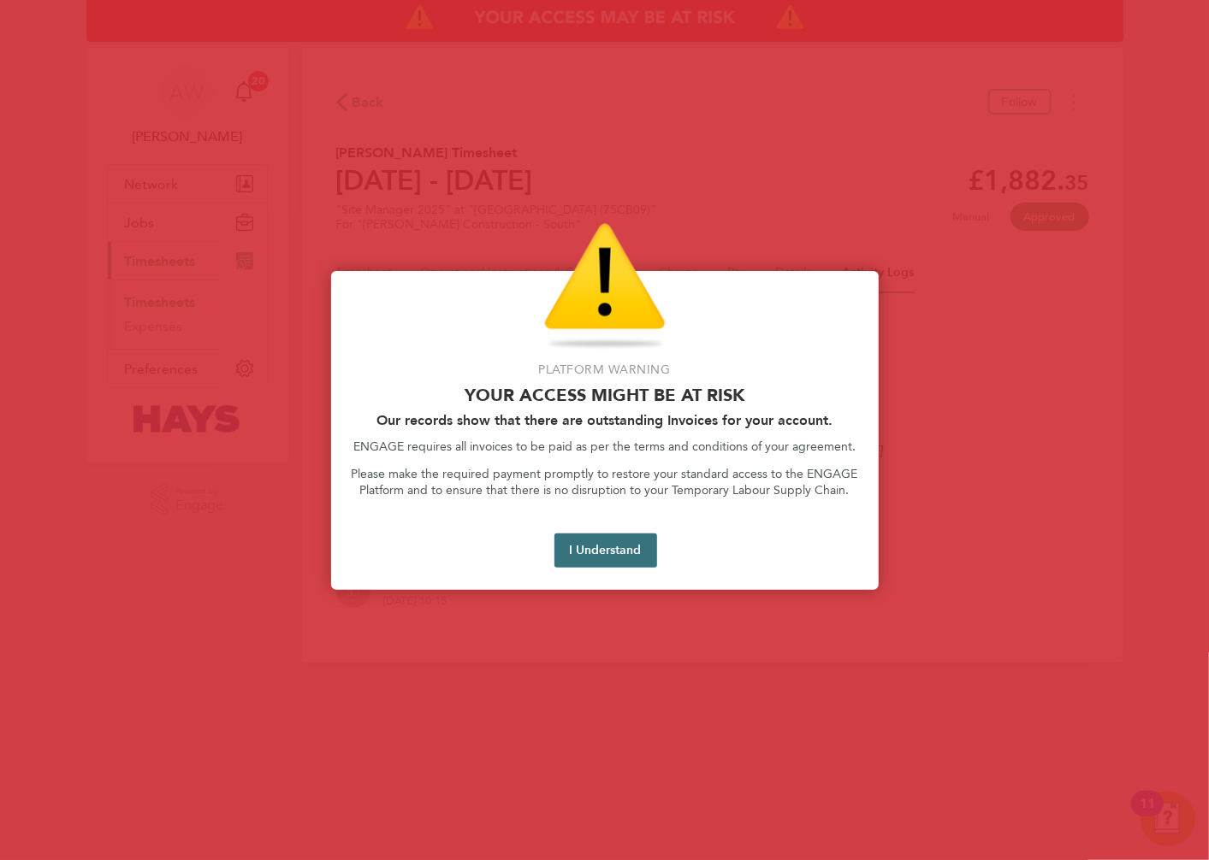
click at [575, 549] on button "I Understand" at bounding box center [605, 551] width 103 height 34
click at [638, 550] on button "I Understand" at bounding box center [605, 551] width 103 height 34
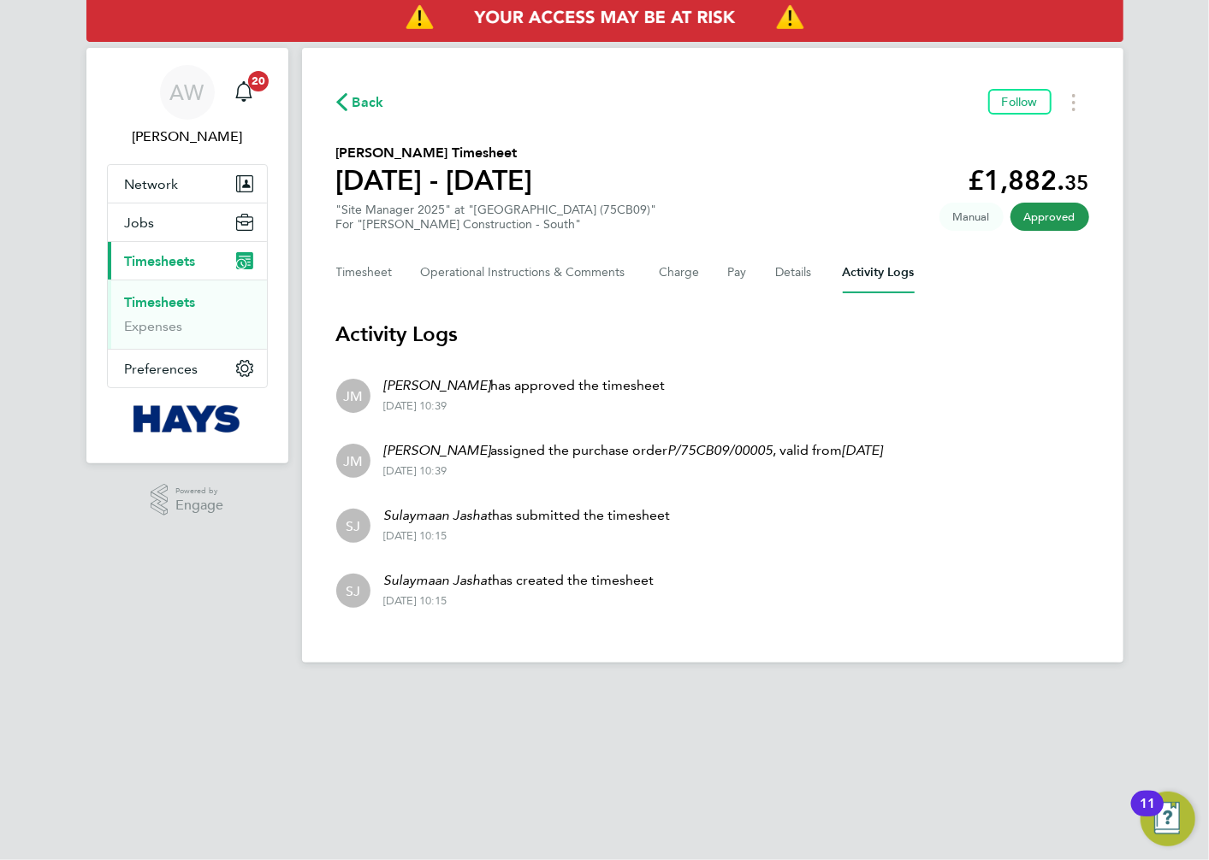
click at [169, 300] on link "Timesheets" at bounding box center [160, 302] width 71 height 16
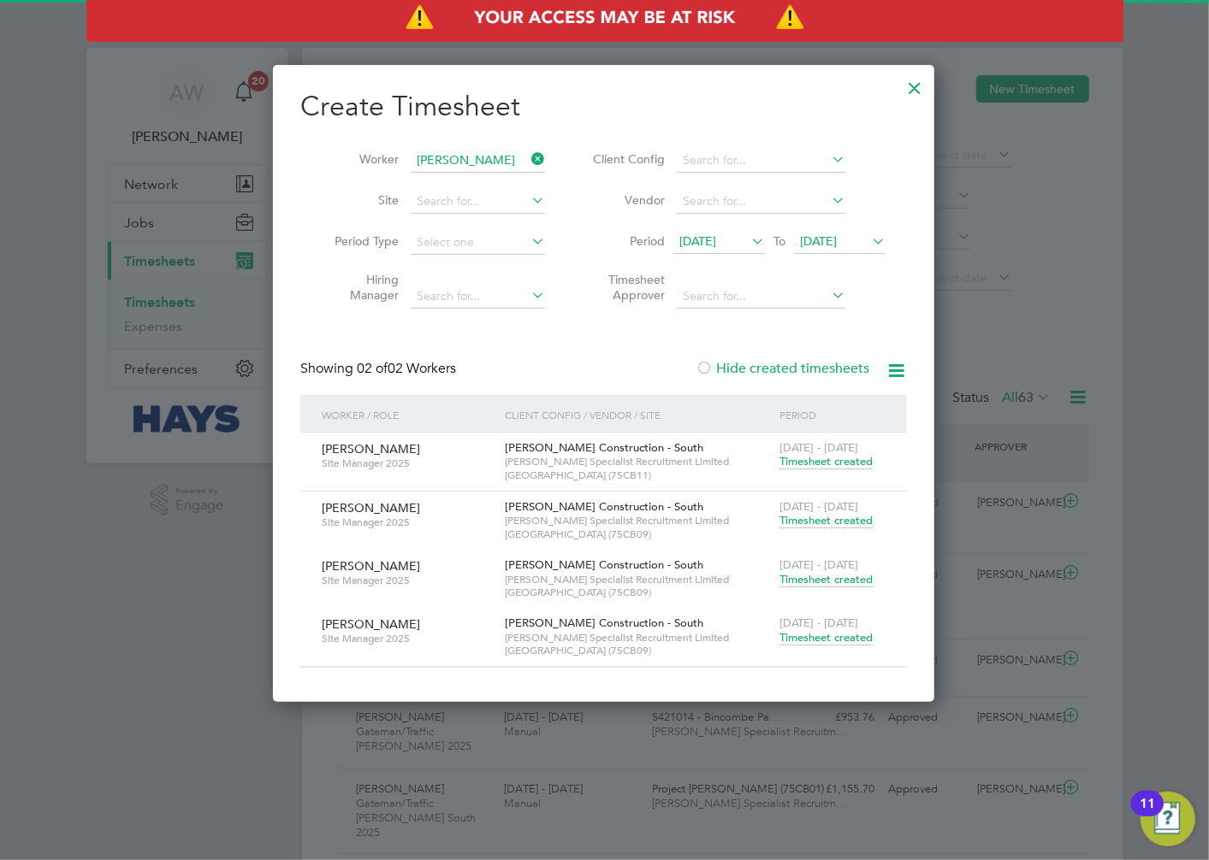
scroll to position [43, 149]
click at [826, 635] on span "Timesheet created" at bounding box center [825, 637] width 93 height 15
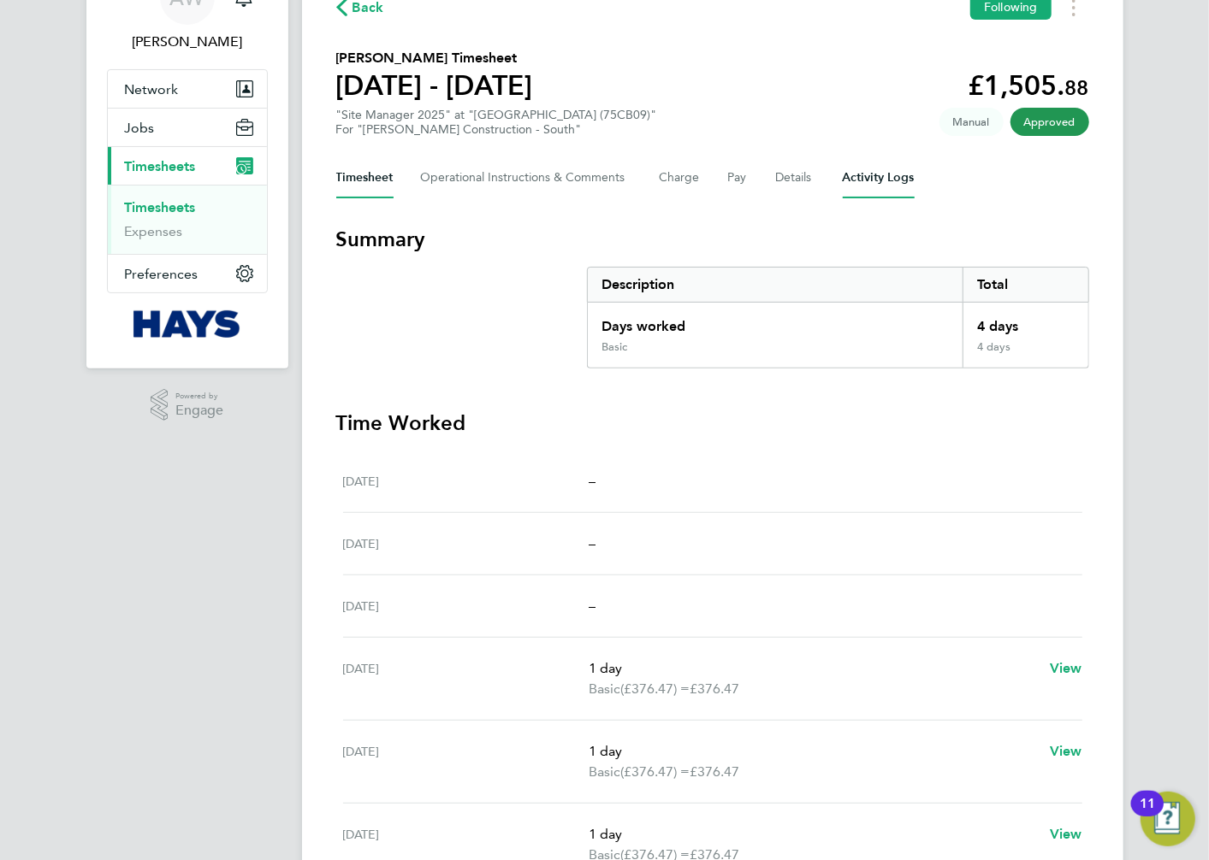
click at [876, 165] on Logs-tab "Activity Logs" at bounding box center [879, 177] width 72 height 41
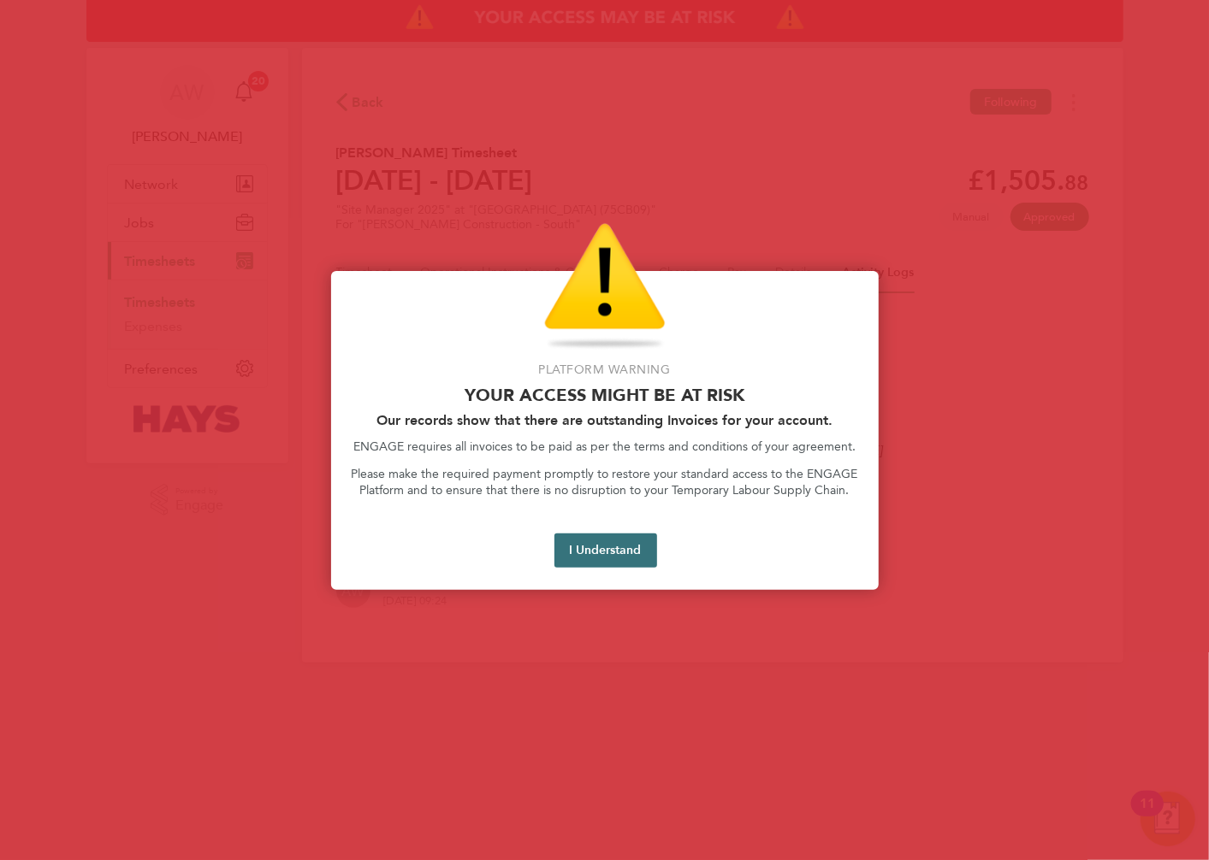
click at [600, 540] on button "I Understand" at bounding box center [605, 551] width 103 height 34
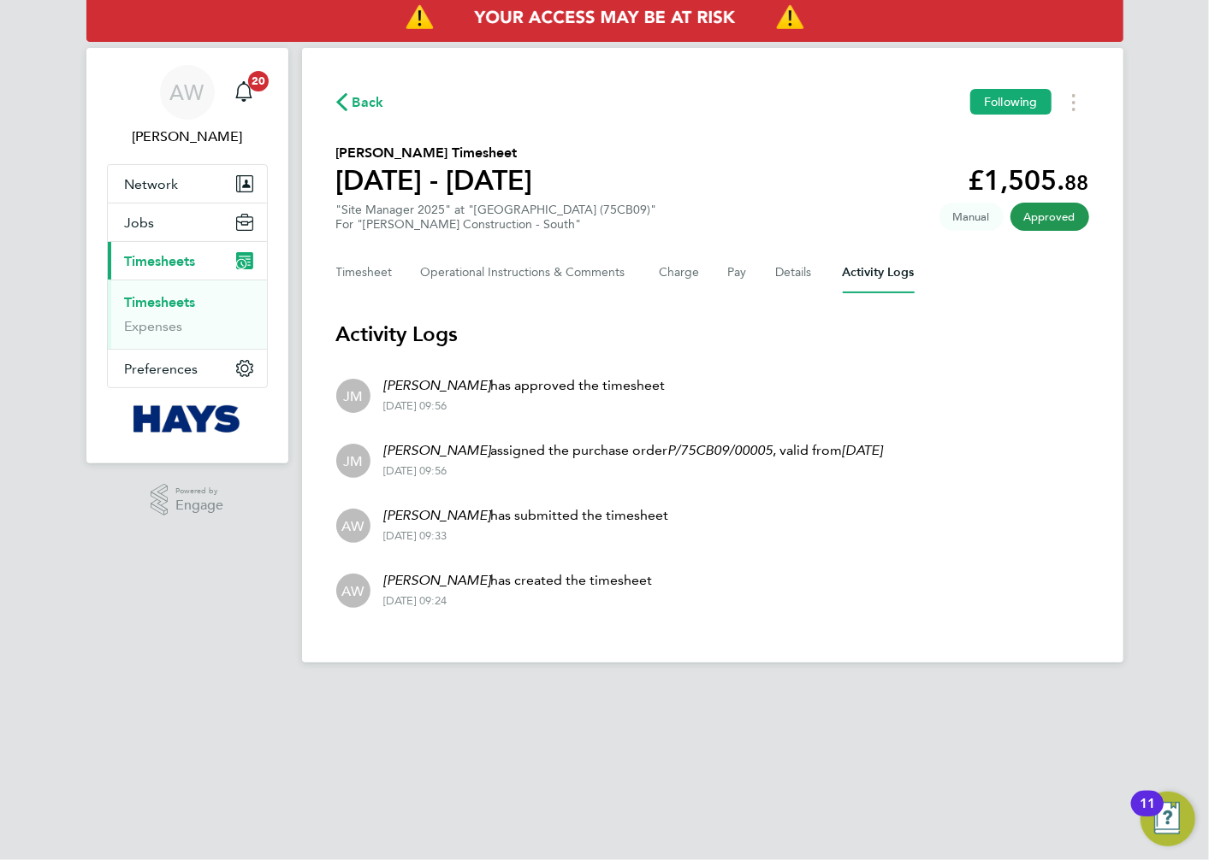
click at [365, 92] on span "Back" at bounding box center [368, 102] width 32 height 21
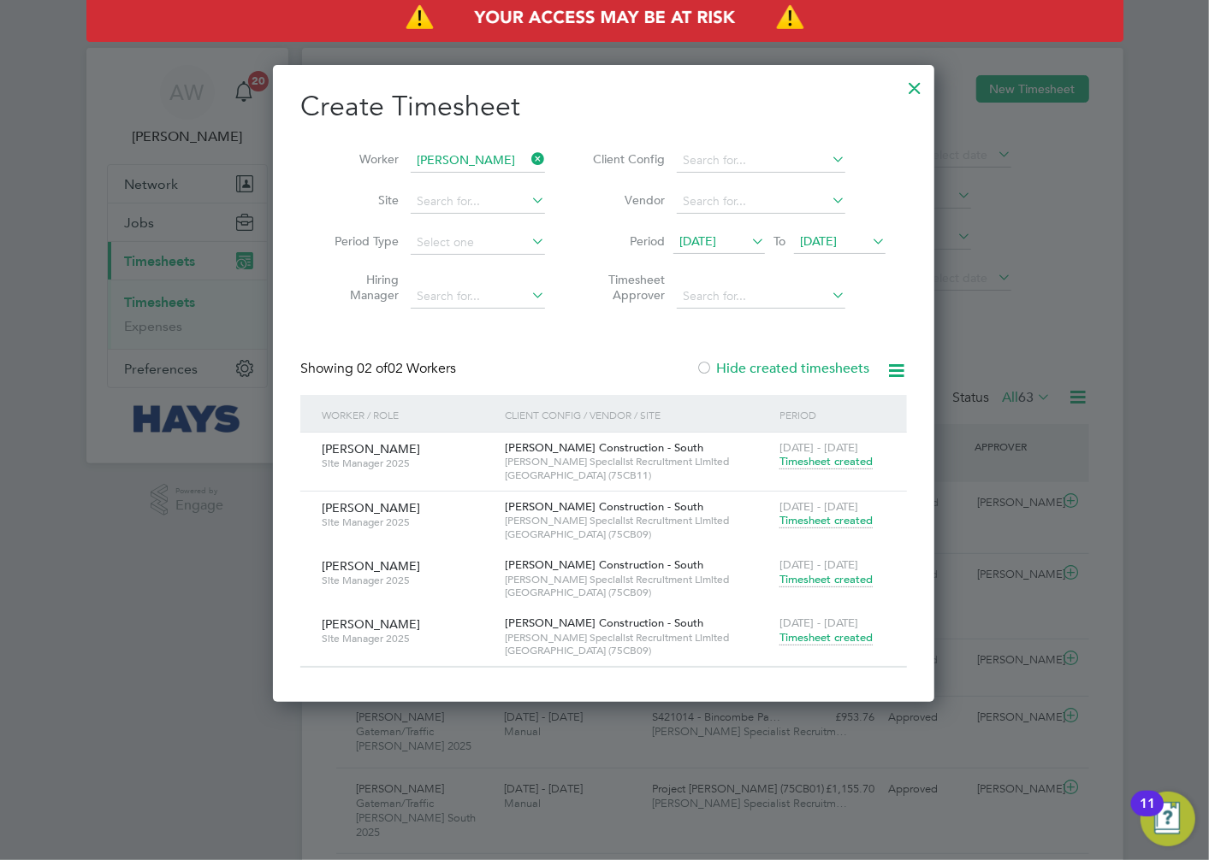
scroll to position [43, 149]
click at [842, 522] on span "Timesheet created" at bounding box center [825, 520] width 93 height 15
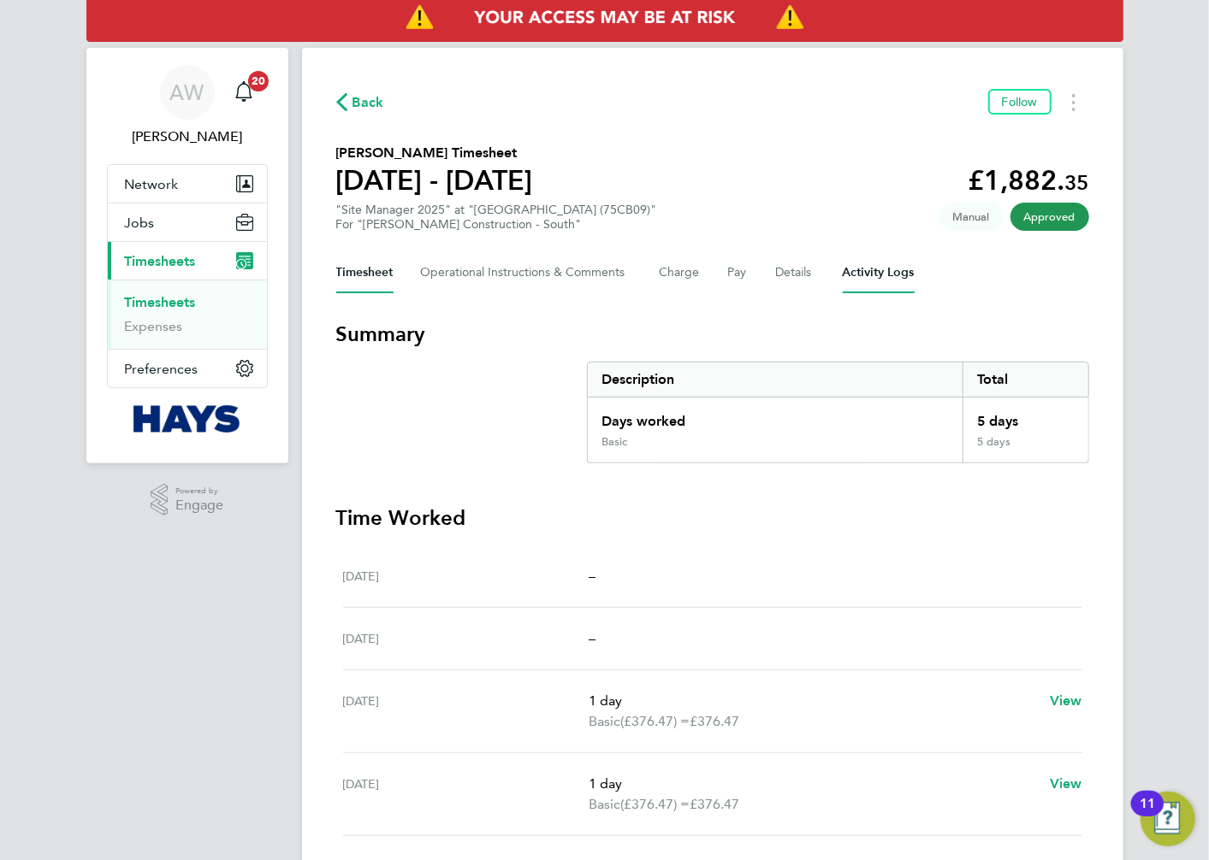
click at [876, 280] on Logs-tab "Activity Logs" at bounding box center [879, 272] width 72 height 41
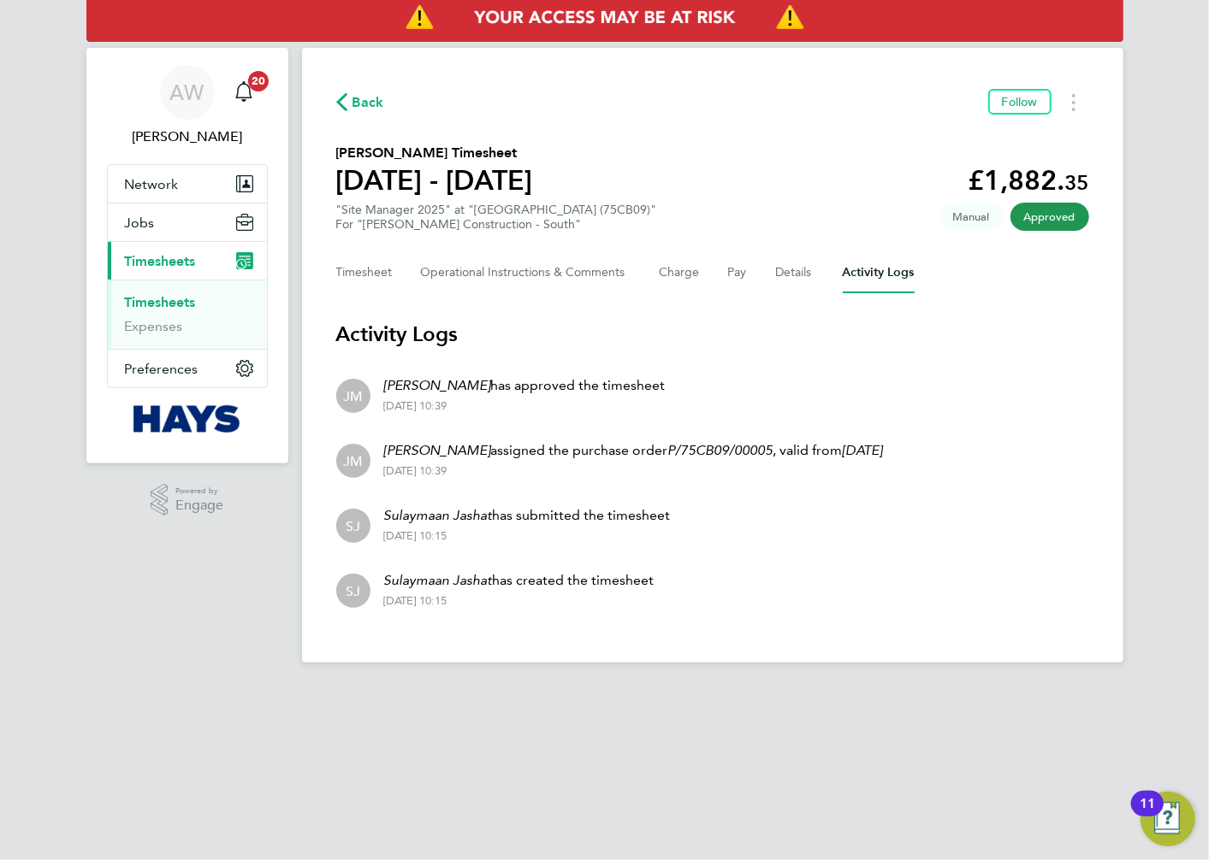
click at [347, 89] on div "Back Follow" at bounding box center [712, 102] width 753 height 27
click at [355, 107] on span "Back" at bounding box center [368, 102] width 32 height 21
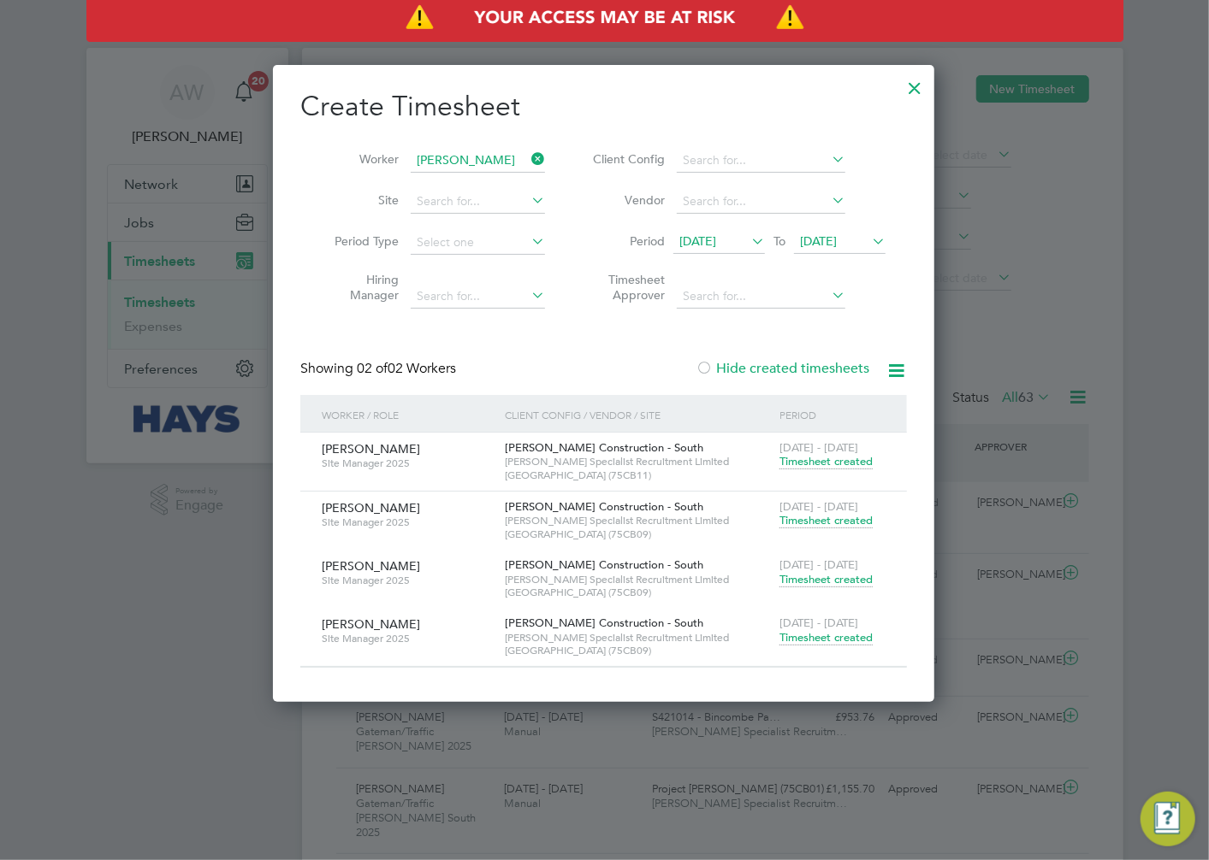
click at [806, 578] on span "Timesheet created" at bounding box center [825, 579] width 93 height 15
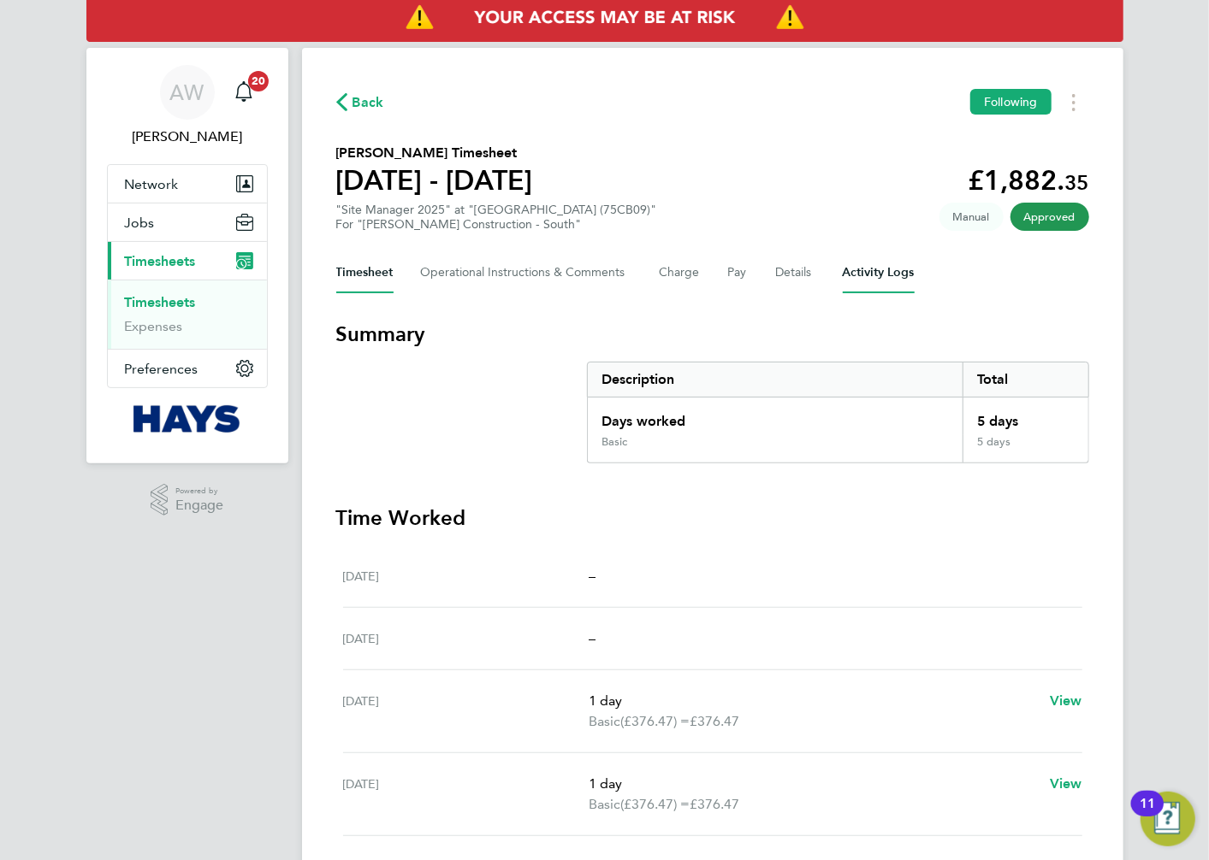
click at [893, 262] on Logs-tab "Activity Logs" at bounding box center [879, 272] width 72 height 41
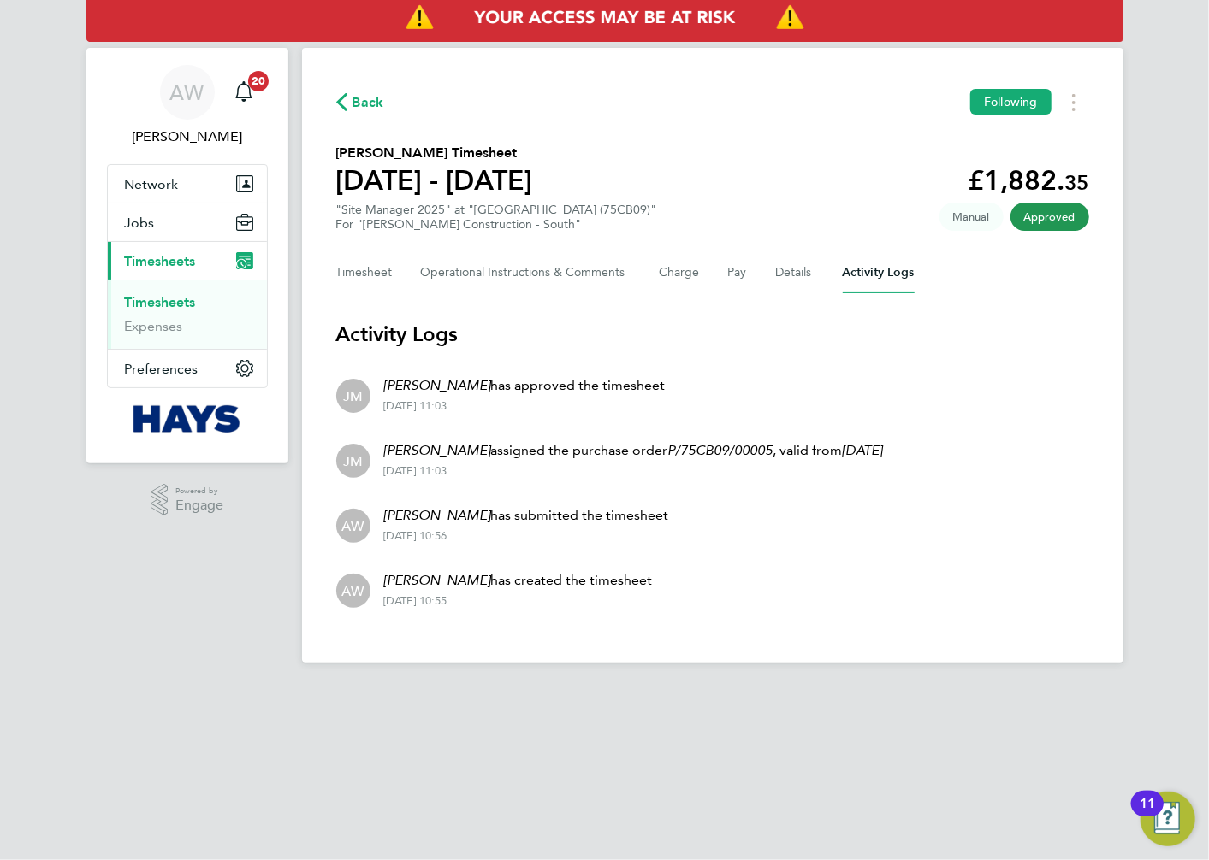
click at [362, 94] on span "Back" at bounding box center [368, 102] width 32 height 21
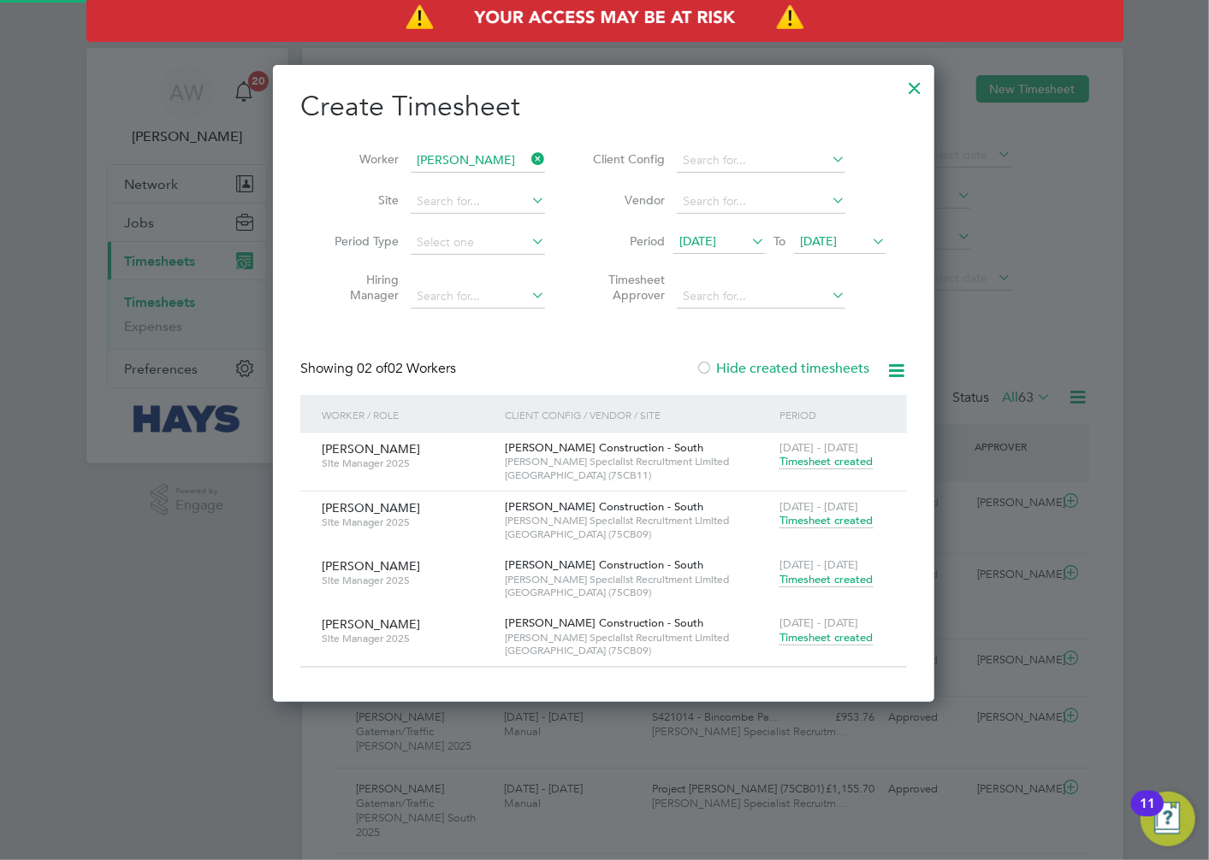
click at [839, 636] on span "Timesheet created" at bounding box center [825, 637] width 93 height 15
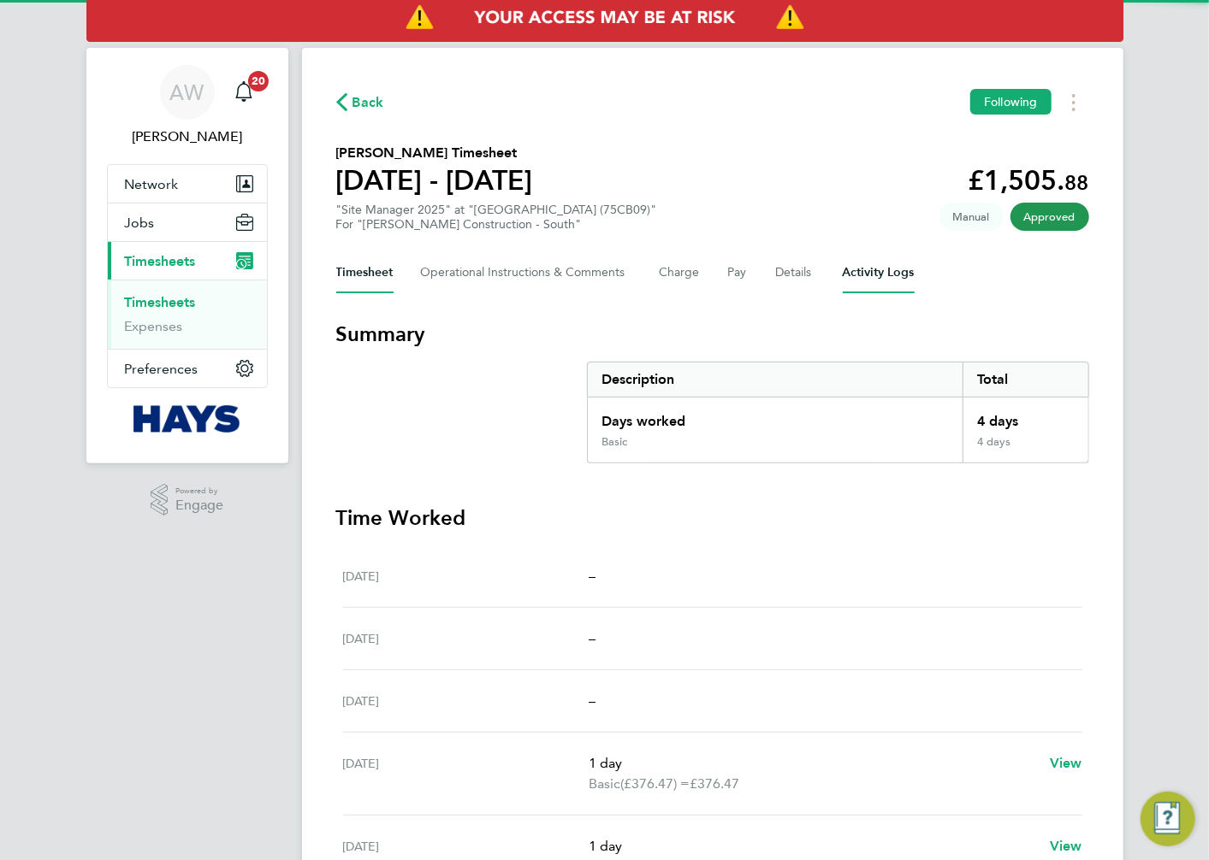
click at [862, 279] on Logs-tab "Activity Logs" at bounding box center [879, 272] width 72 height 41
